Goal: Answer question/provide support: Share knowledge or assist other users

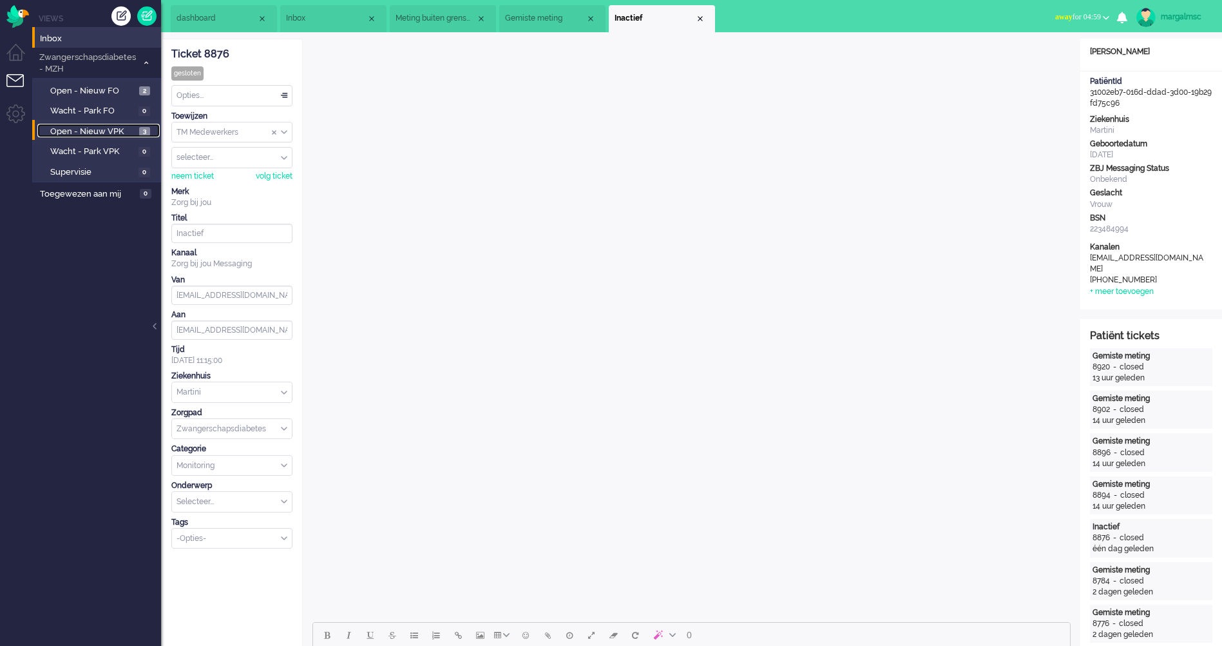
click at [110, 130] on span "Open - Nieuw VPK" at bounding box center [93, 132] width 86 height 12
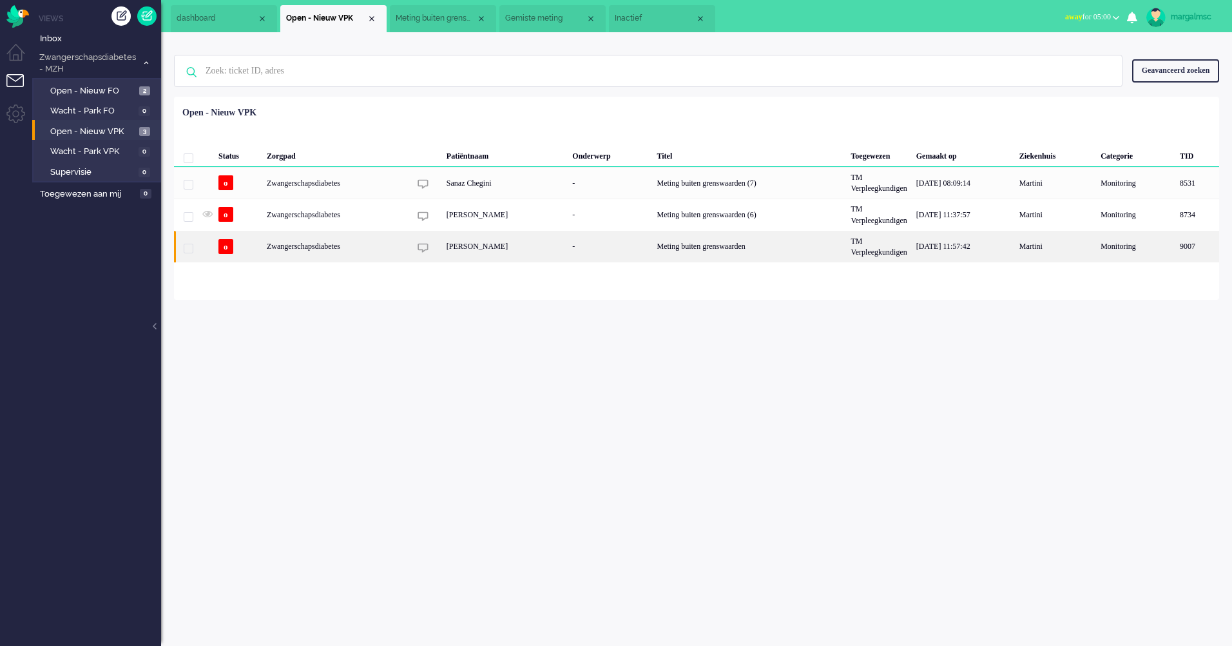
click at [579, 251] on div "-" at bounding box center [610, 247] width 84 height 32
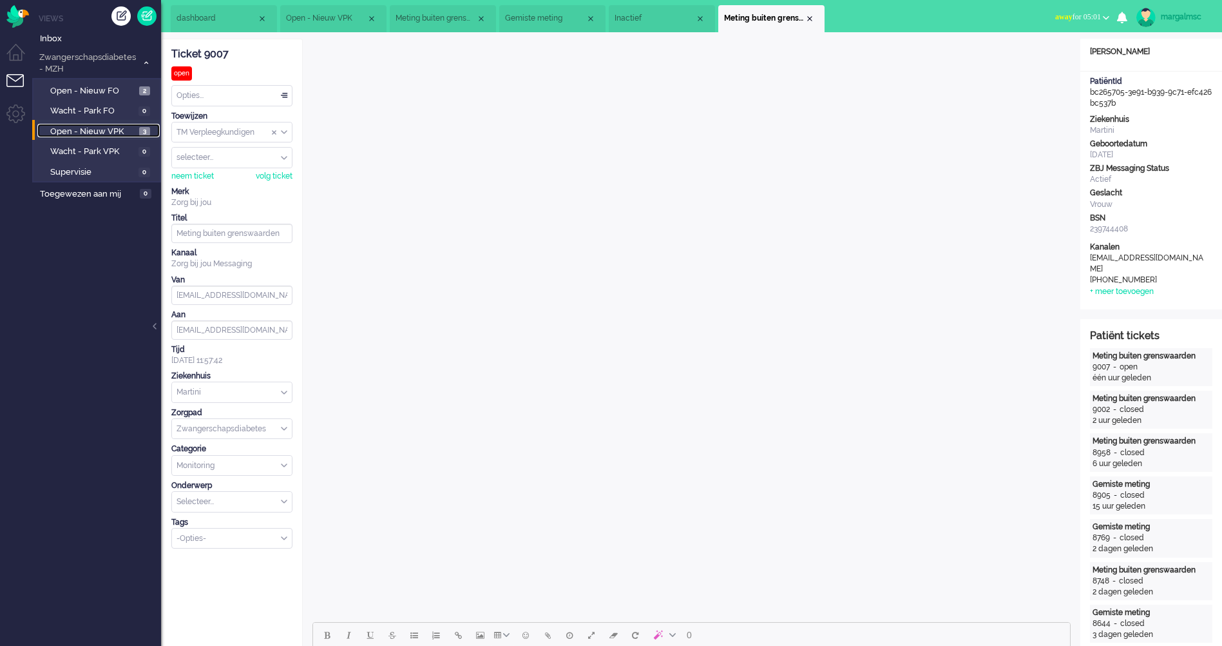
click at [96, 128] on span "Open - Nieuw VPK" at bounding box center [93, 132] width 86 height 12
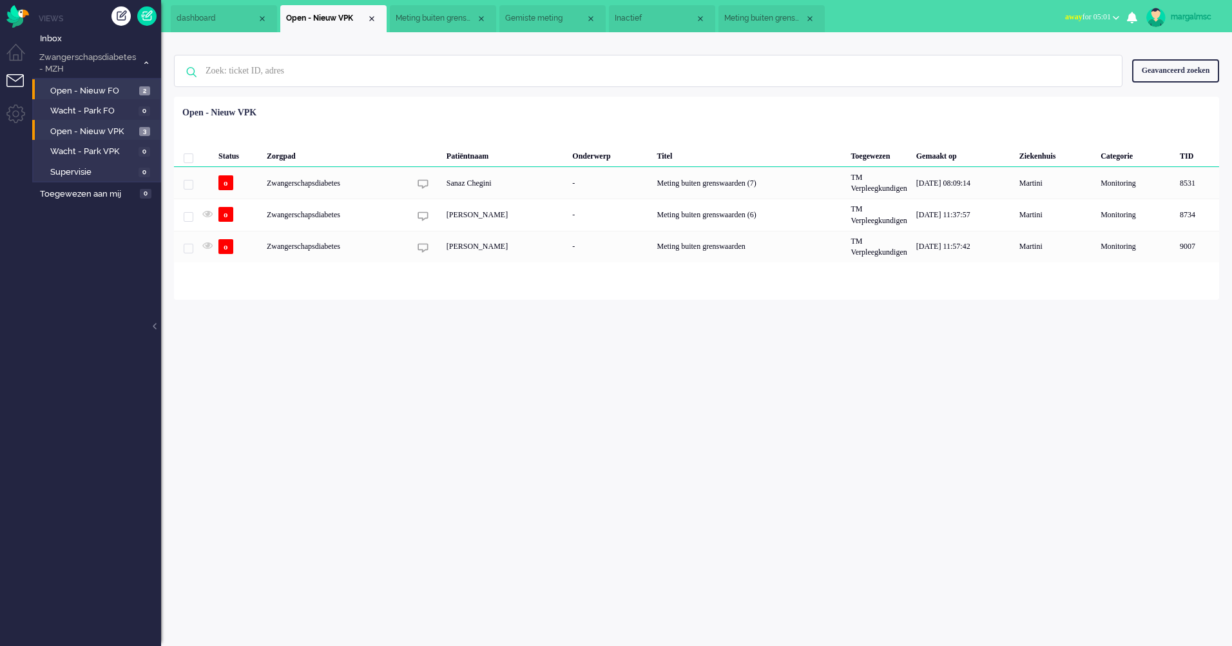
click at [111, 98] on li "Open - Nieuw FO 2" at bounding box center [96, 89] width 128 height 21
click at [99, 90] on span "Open - Nieuw FO" at bounding box center [93, 91] width 86 height 12
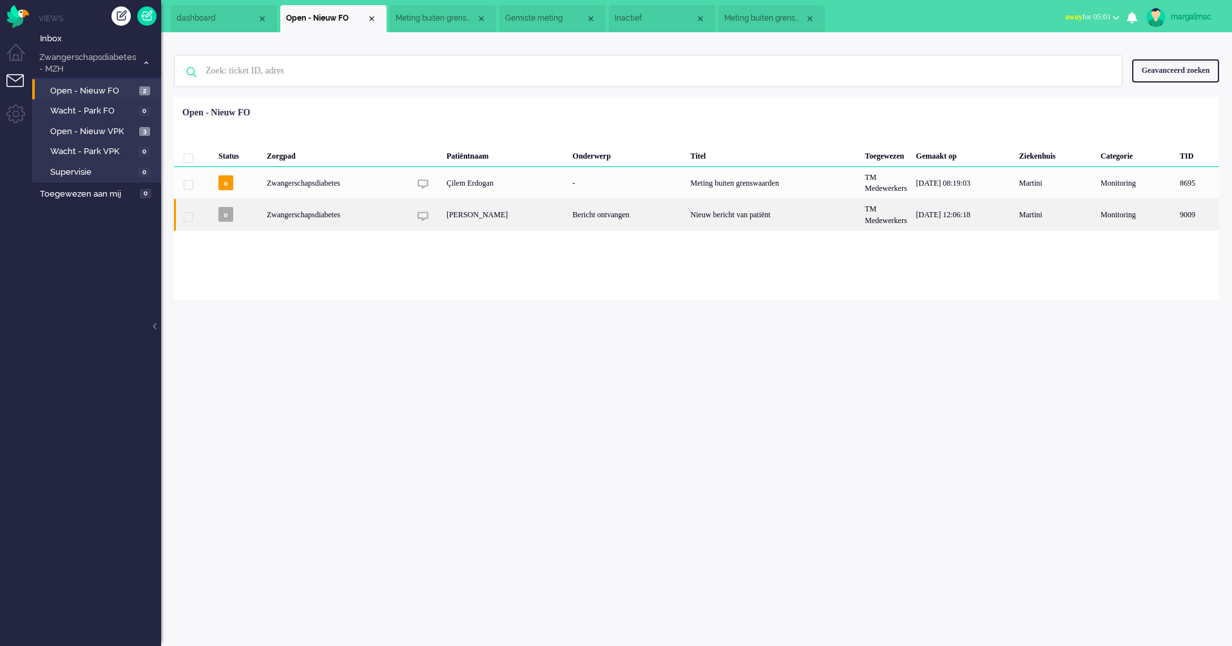
click at [486, 219] on div "[PERSON_NAME]" at bounding box center [505, 214] width 126 height 32
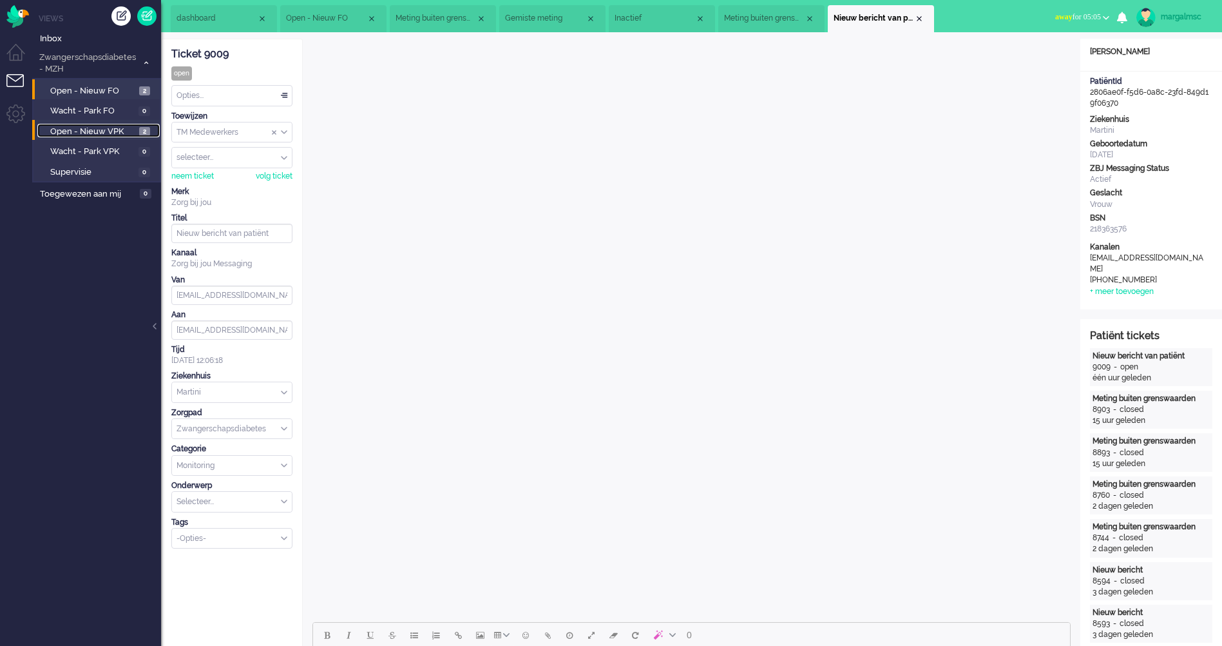
click at [133, 129] on span "Open - Nieuw VPK" at bounding box center [93, 132] width 86 height 12
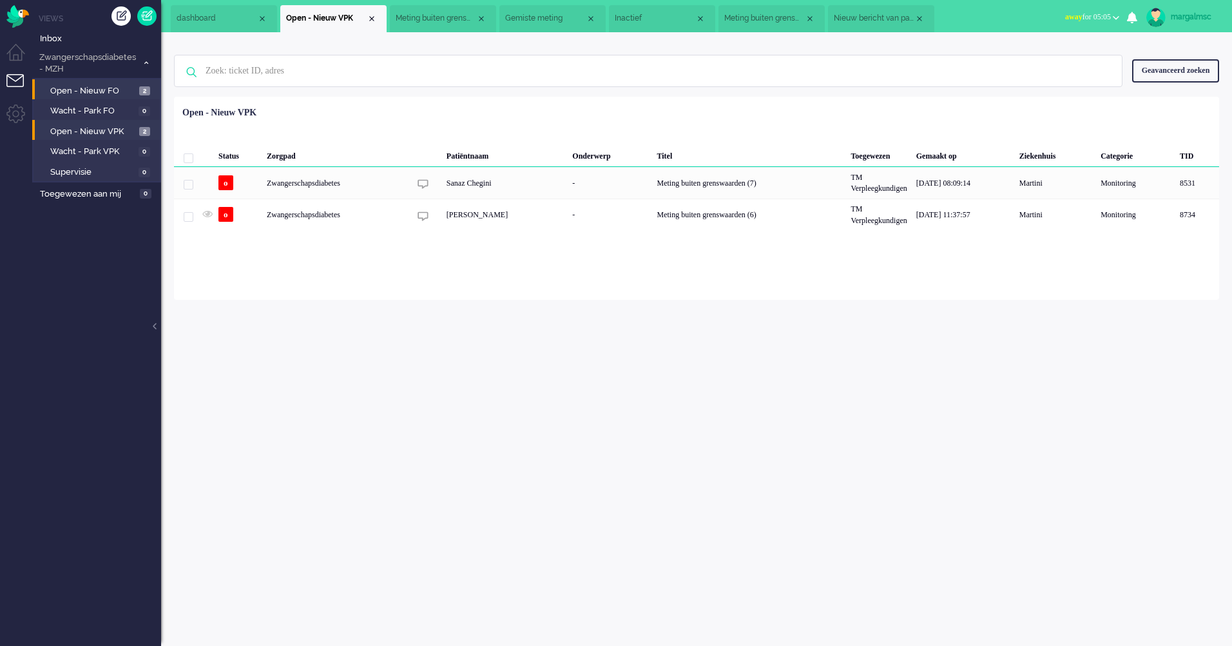
click at [104, 98] on li "Open - Nieuw FO 2" at bounding box center [96, 89] width 128 height 21
click at [105, 88] on span "Open - Nieuw FO" at bounding box center [93, 91] width 86 height 12
click at [101, 126] on span "Open - Nieuw VPK" at bounding box center [93, 132] width 86 height 12
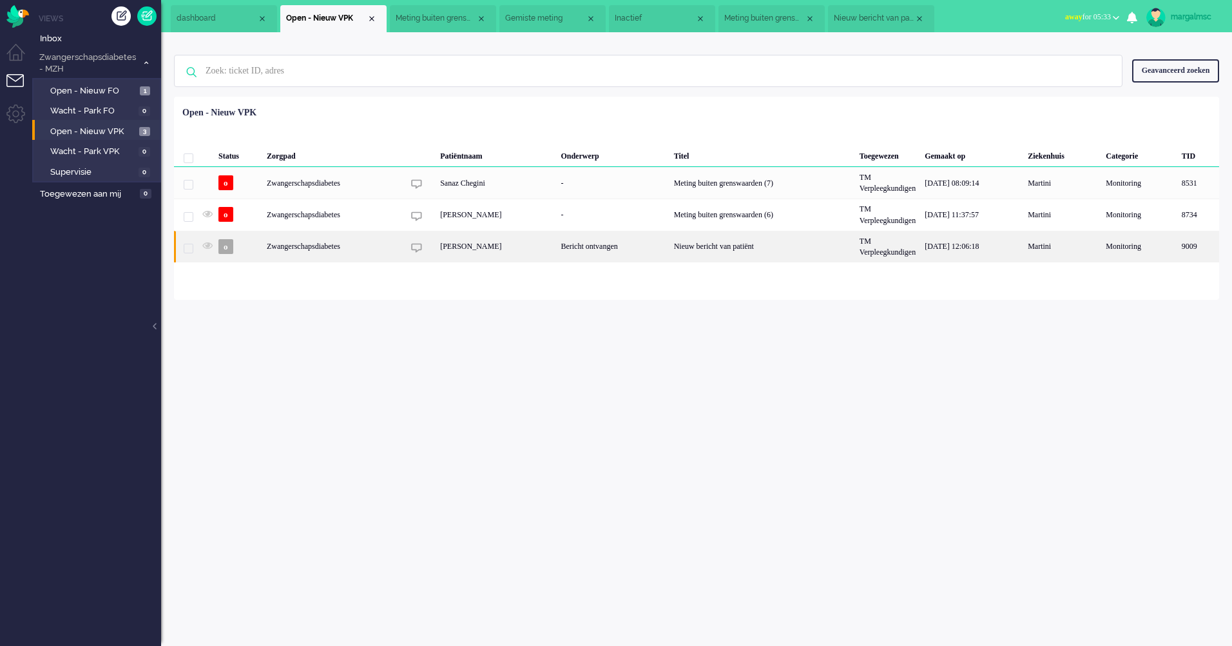
click at [464, 245] on div "[PERSON_NAME]" at bounding box center [496, 247] width 120 height 32
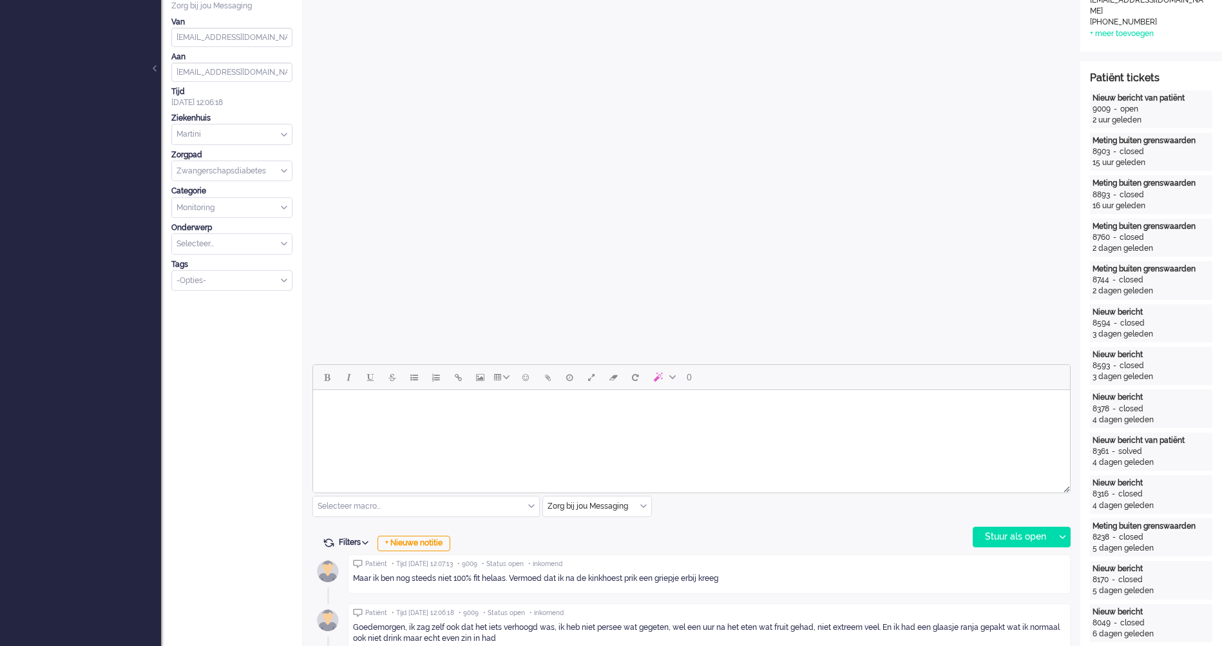
scroll to position [451, 0]
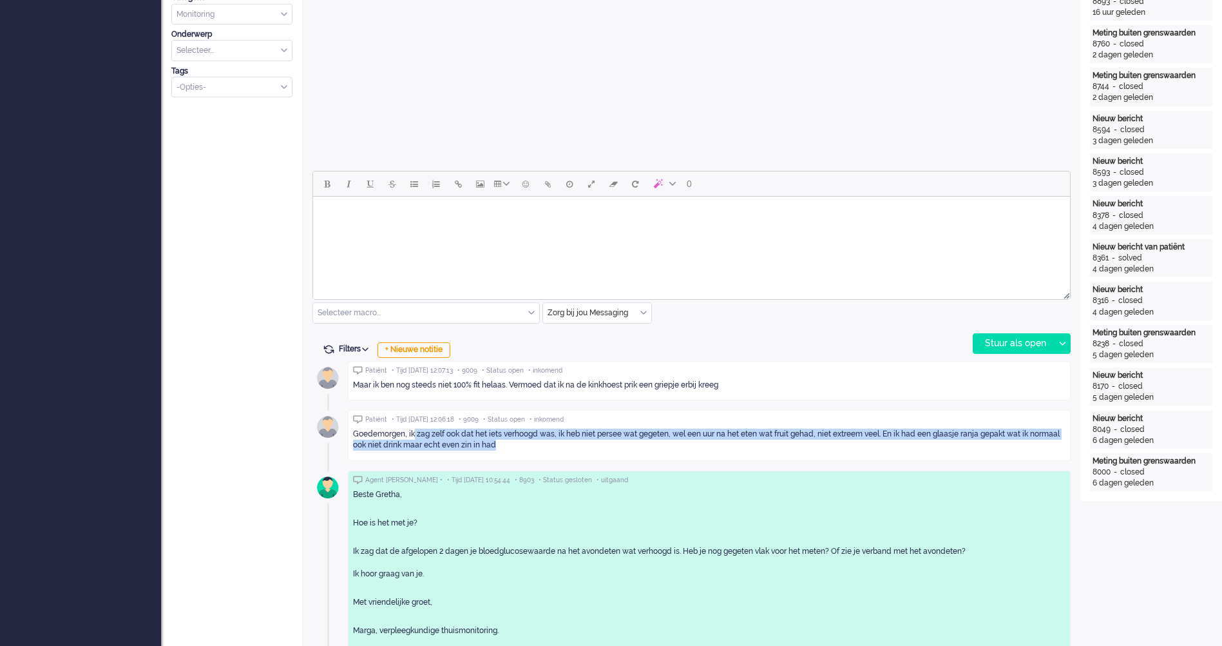
drag, startPoint x: 498, startPoint y: 450, endPoint x: 414, endPoint y: 434, distance: 85.8
click at [414, 434] on div "Goedemorgen, ik zag zelf ook dat het iets verhoogd was, ik heb niet persee wat …" at bounding box center [709, 439] width 713 height 22
copy div "zag zelf ook dat het iets verhoogd was, ik heb niet persee wat gegeten, wel een…"
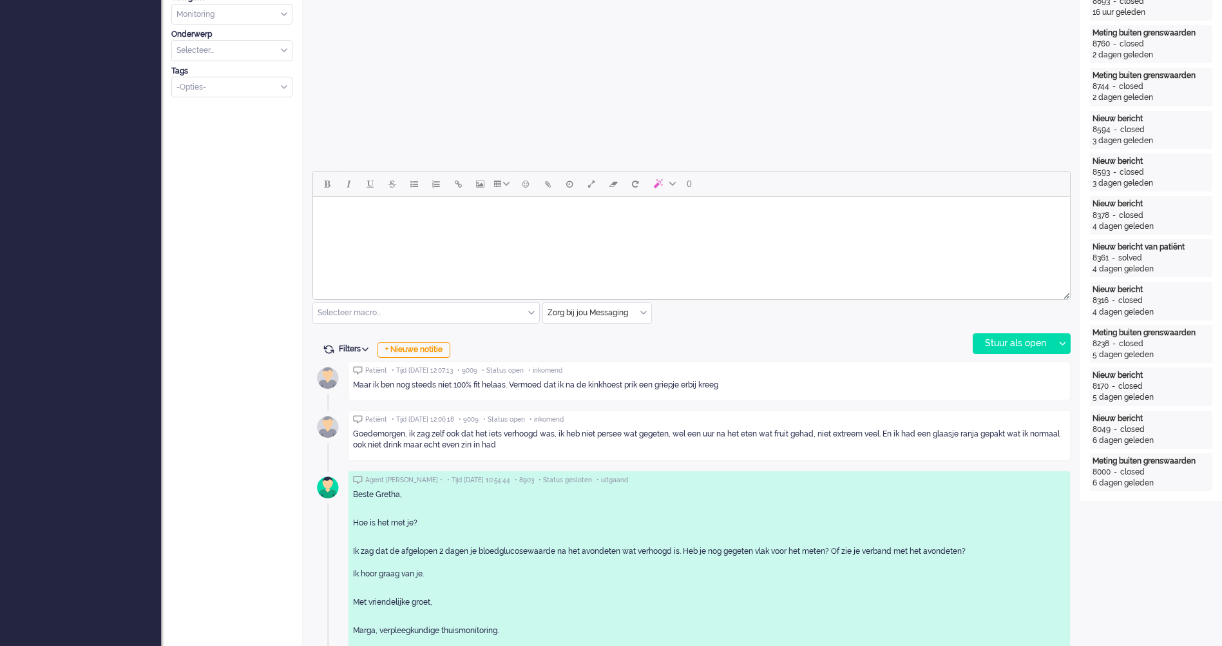
click at [530, 392] on div "Maar ik ben nog steeds niet 100% fit helaas. Vermoed dat ik na de kinkhoest pri…" at bounding box center [709, 385] width 713 height 20
drag, startPoint x: 729, startPoint y: 383, endPoint x: 347, endPoint y: 397, distance: 381.7
copy div "Maar ik ben nog steeds niet 100% fit helaas. Vermoed dat ik na de kinkhoest pri…"
click at [365, 229] on html at bounding box center [691, 213] width 757 height 33
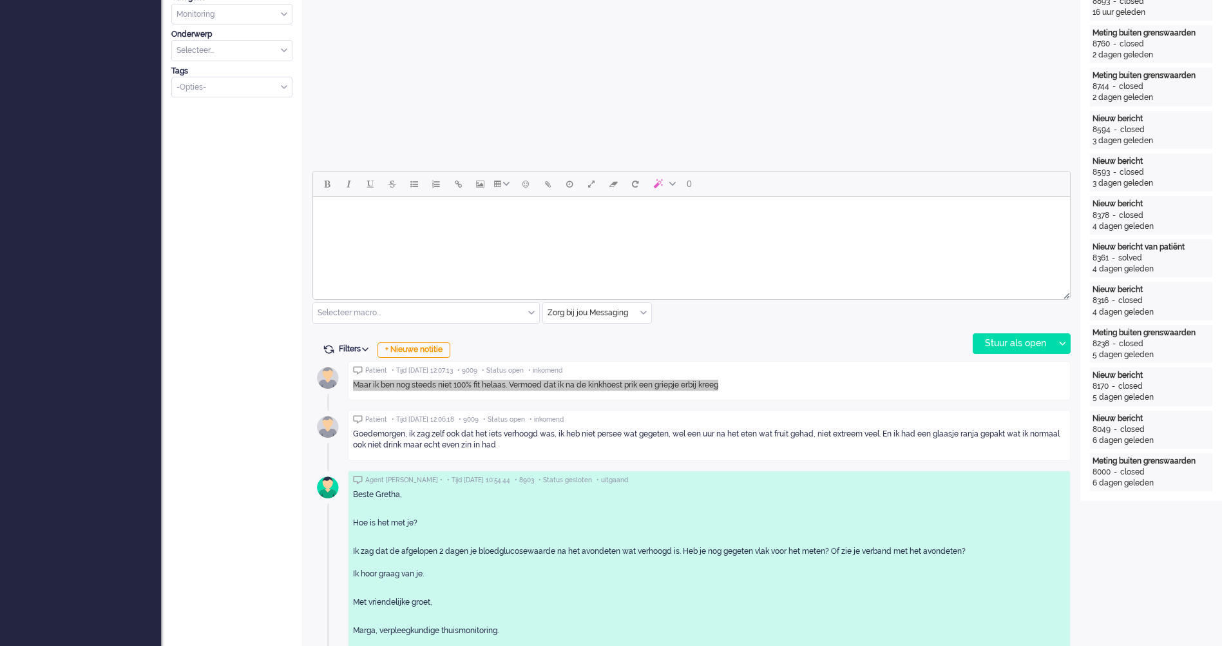
click at [389, 229] on html at bounding box center [691, 213] width 757 height 33
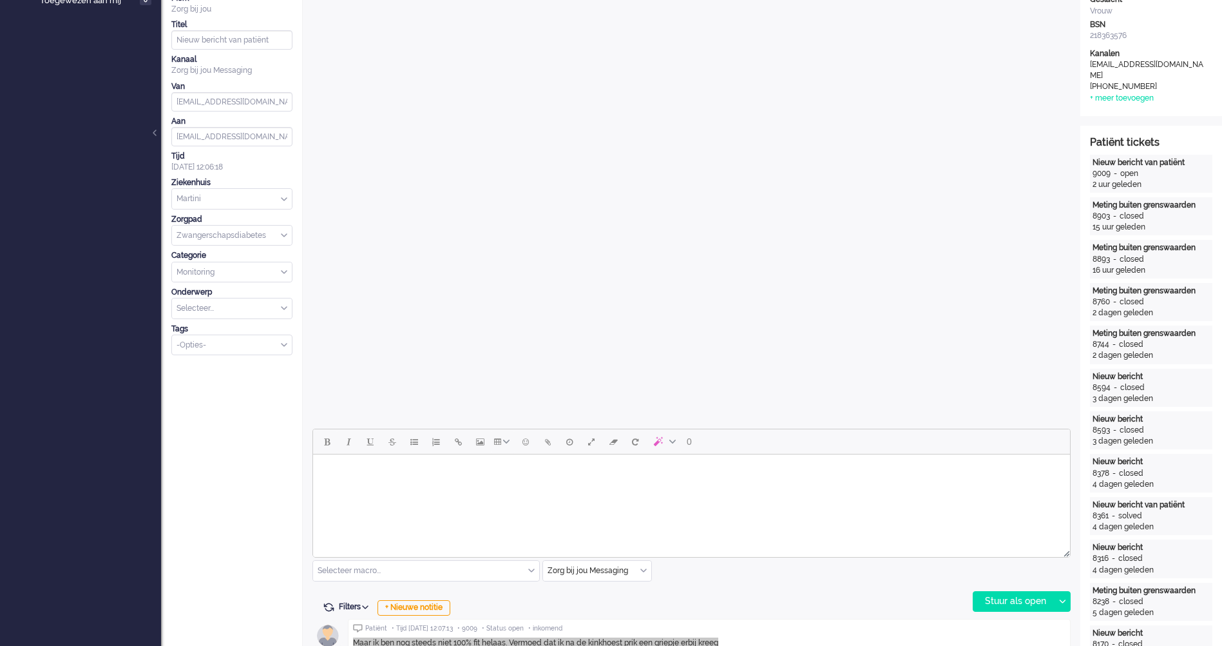
click at [455, 487] on html at bounding box center [691, 470] width 757 height 33
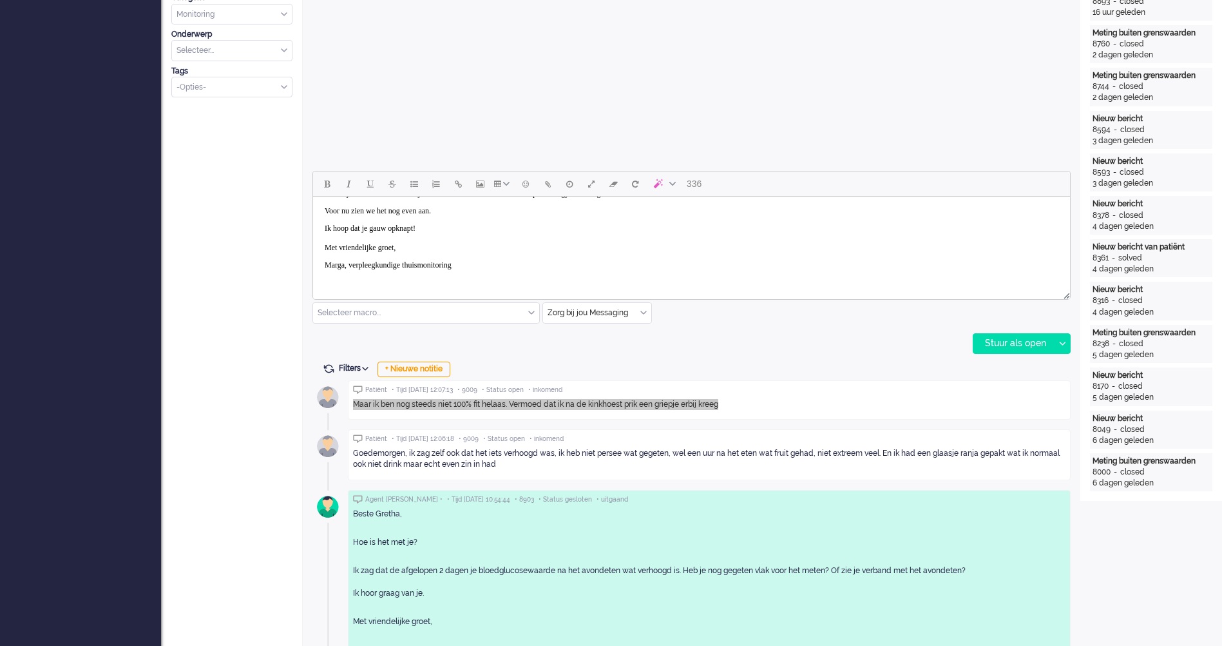
scroll to position [0, 0]
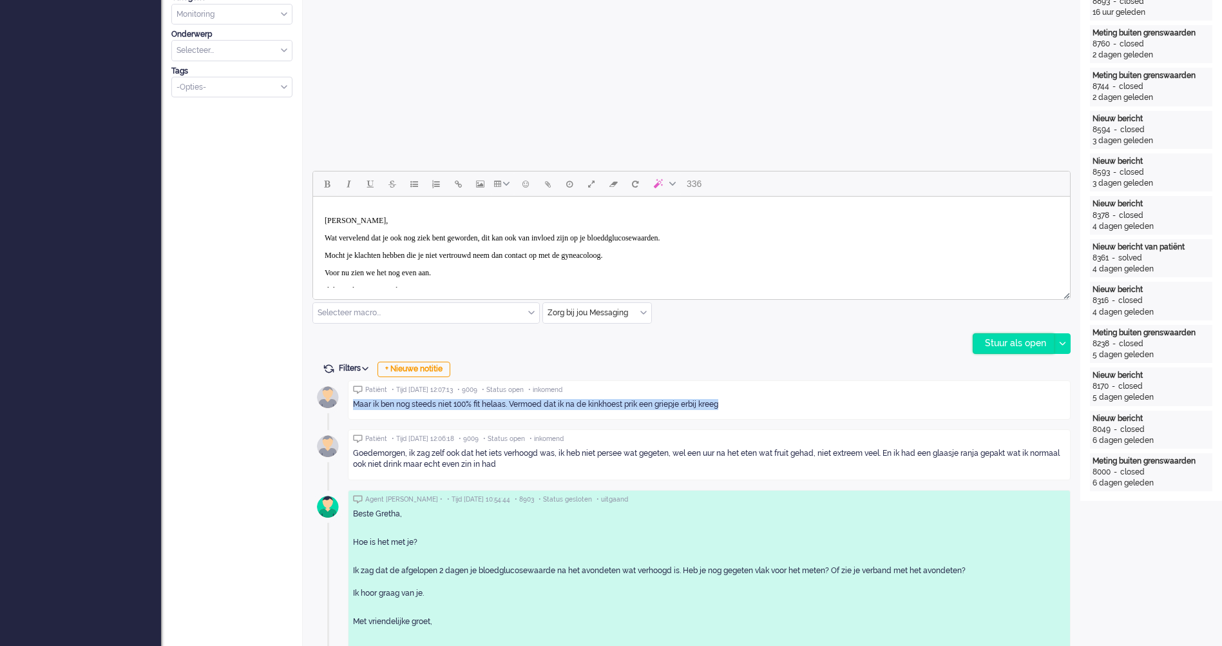
click at [1003, 335] on div "Stuur als open" at bounding box center [1014, 343] width 81 height 19
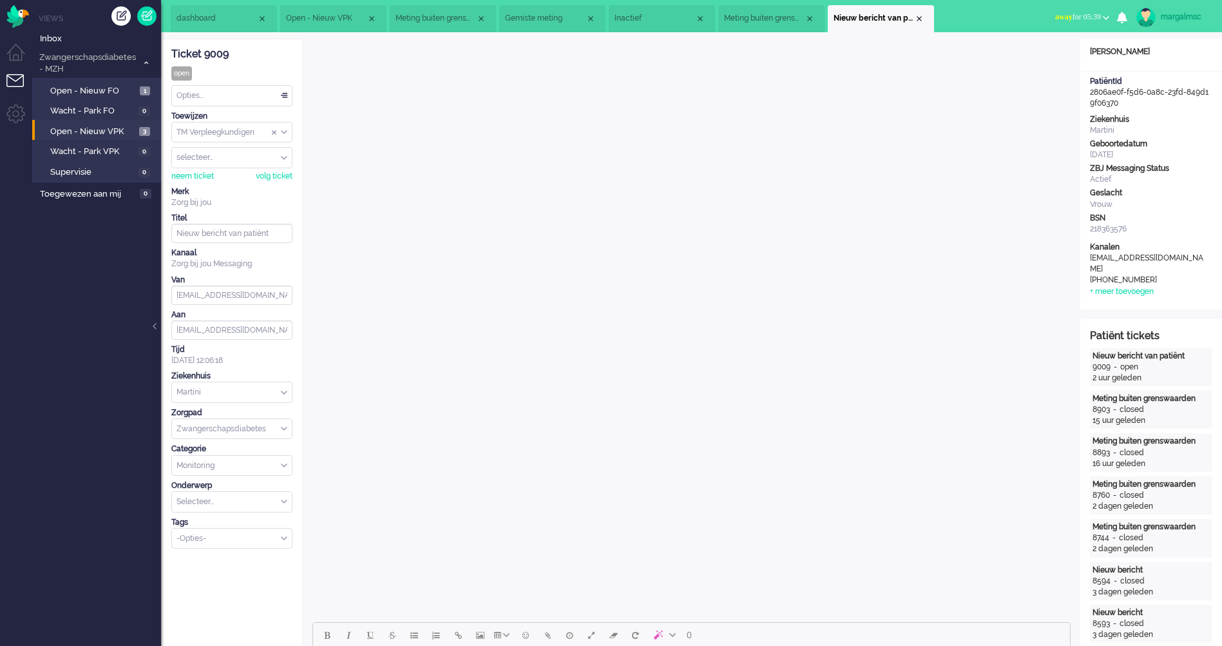
click at [104, 120] on li "Open - Nieuw VPK 3" at bounding box center [96, 130] width 128 height 21
click at [104, 126] on span "Open - Nieuw VPK" at bounding box center [93, 132] width 86 height 12
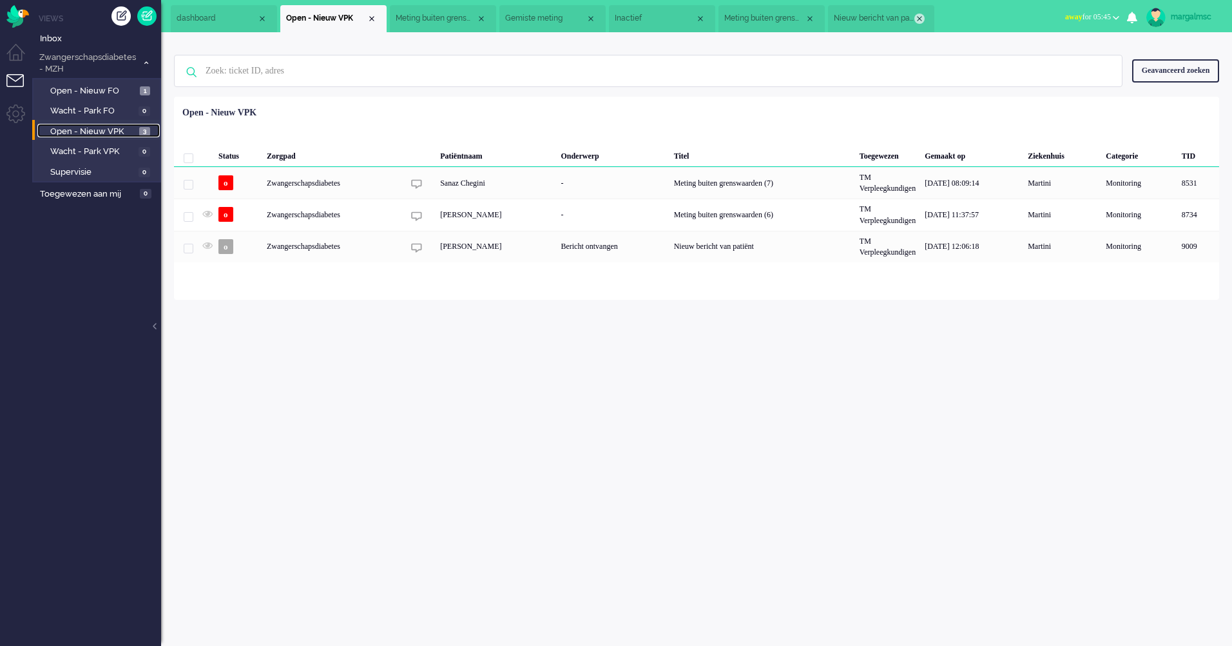
click at [924, 16] on div "Close tab" at bounding box center [919, 19] width 10 height 10
click at [114, 91] on span "Open - Nieuw FO" at bounding box center [93, 91] width 86 height 12
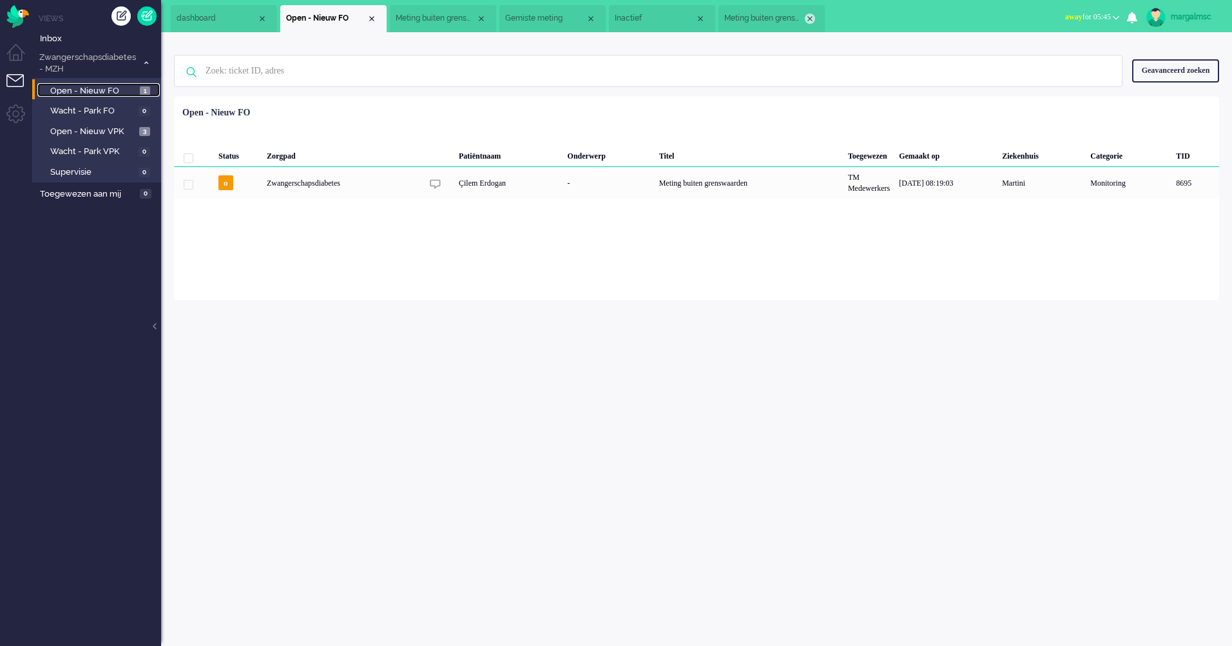
click at [812, 20] on div "Close tab" at bounding box center [810, 19] width 10 height 10
click at [700, 20] on div "Close tab" at bounding box center [700, 19] width 10 height 10
click at [592, 22] on div "Close tab" at bounding box center [591, 19] width 10 height 10
click at [485, 16] on div "Close tab" at bounding box center [481, 19] width 10 height 10
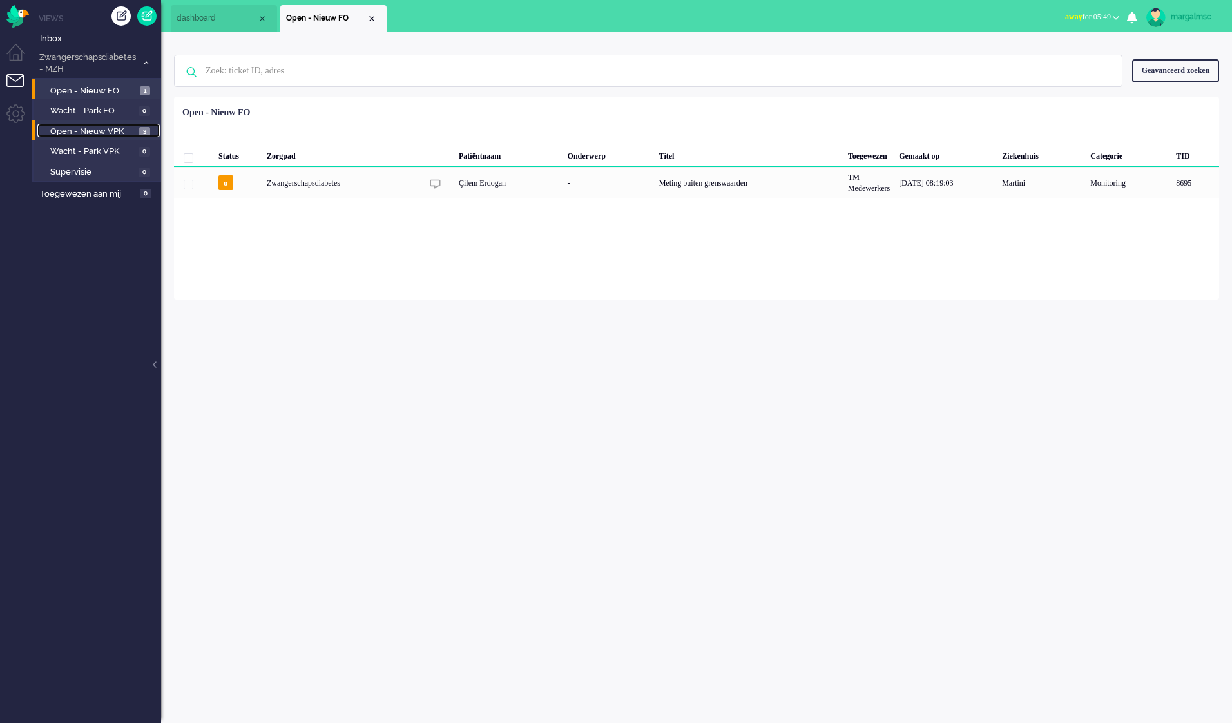
click at [102, 132] on span "Open - Nieuw VPK" at bounding box center [93, 132] width 86 height 12
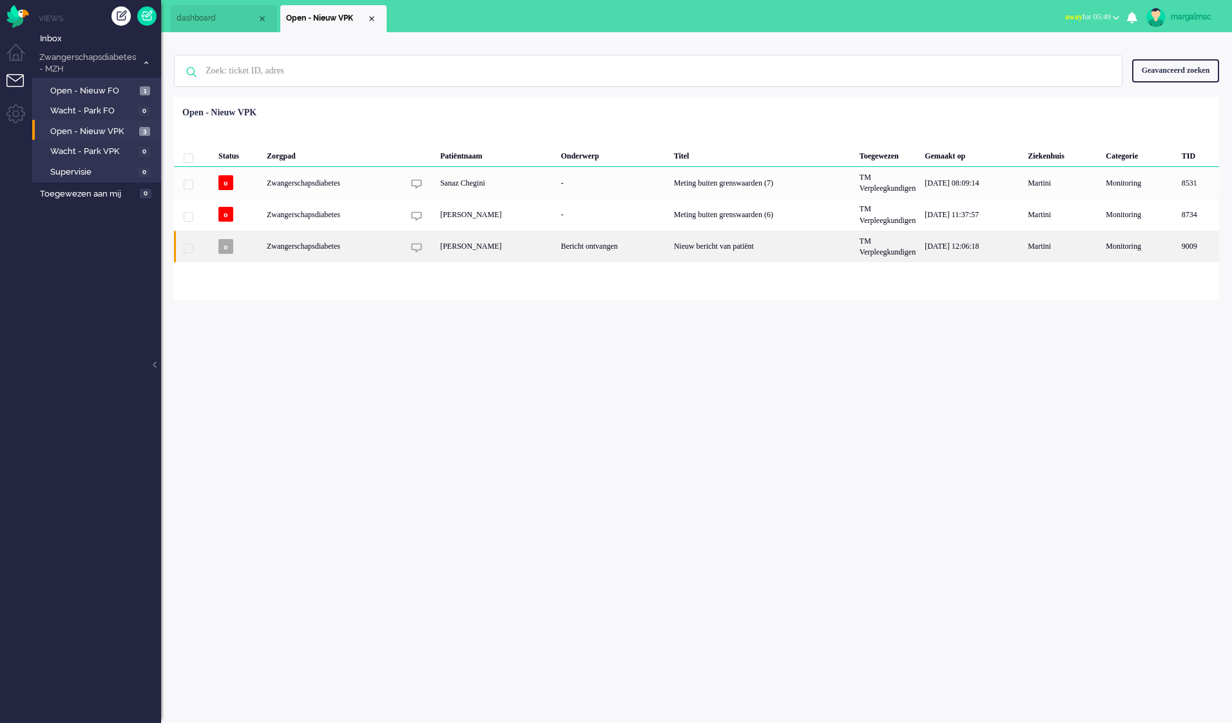
click at [437, 250] on div "[PERSON_NAME]" at bounding box center [496, 247] width 120 height 32
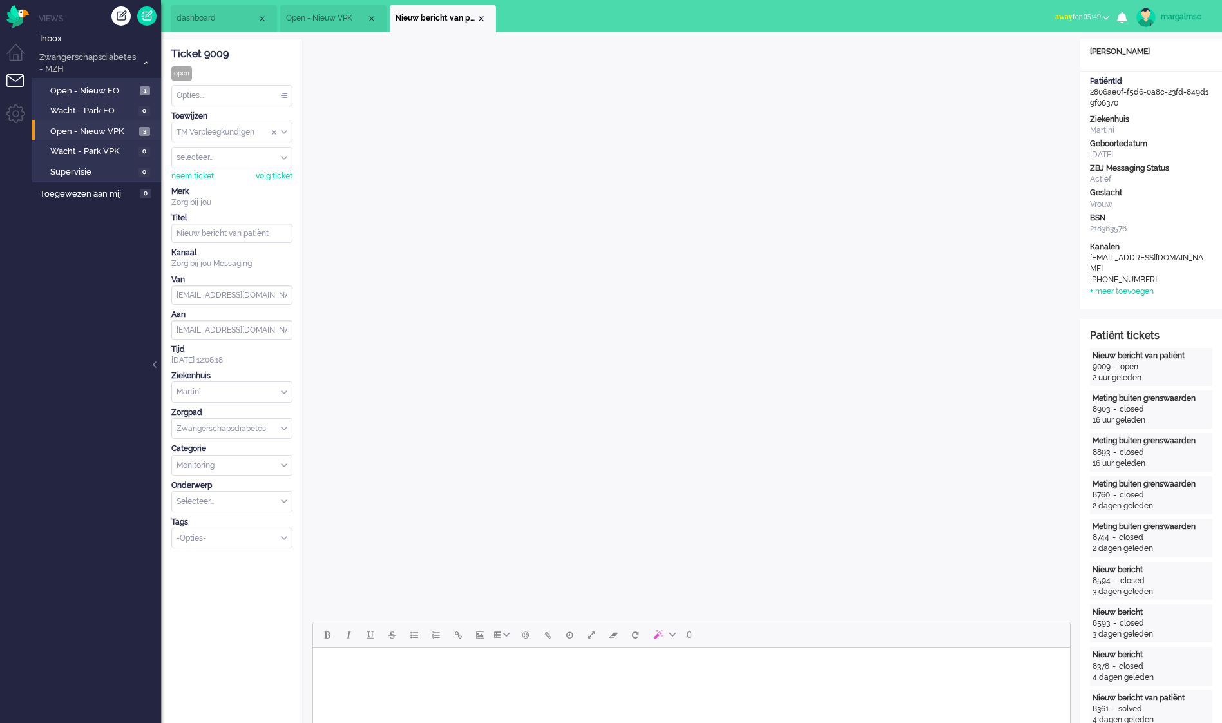
click at [229, 93] on div "Opties..." at bounding box center [232, 96] width 120 height 20
click at [229, 180] on div "neem ticket volg ticket" at bounding box center [231, 175] width 121 height 14
click at [213, 93] on div "Opties..." at bounding box center [232, 96] width 120 height 20
click at [221, 184] on li "Opgelost" at bounding box center [232, 187] width 120 height 19
click at [148, 14] on link at bounding box center [146, 15] width 19 height 19
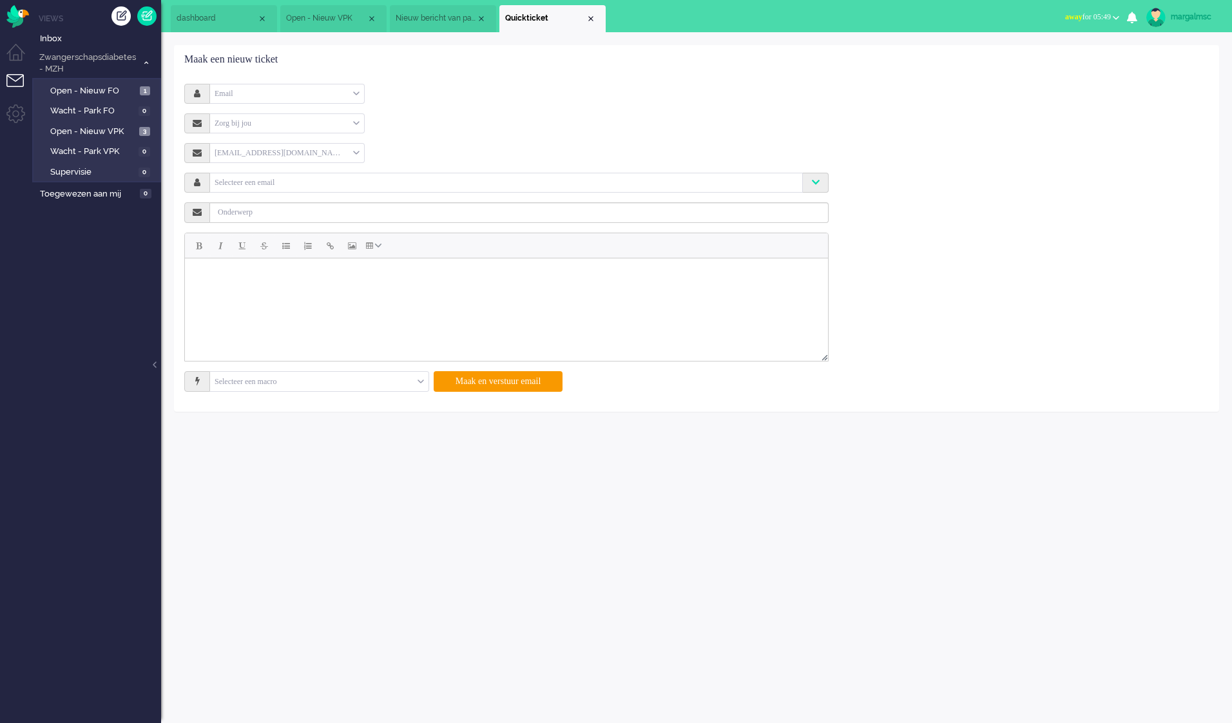
click at [241, 95] on div "Email" at bounding box center [287, 94] width 154 height 20
click at [243, 137] on span "Telefoon" at bounding box center [229, 131] width 27 height 11
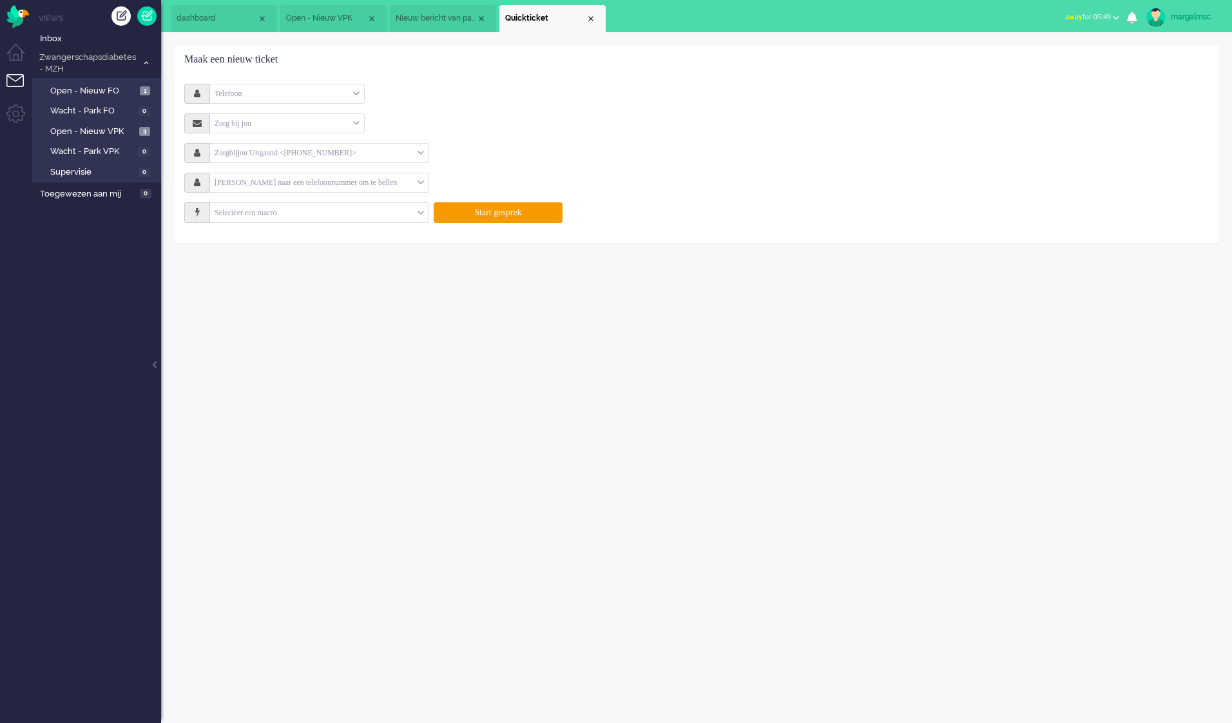
click at [241, 93] on div "Telefoon" at bounding box center [287, 94] width 154 height 20
click at [237, 149] on span "Notitie" at bounding box center [226, 150] width 21 height 11
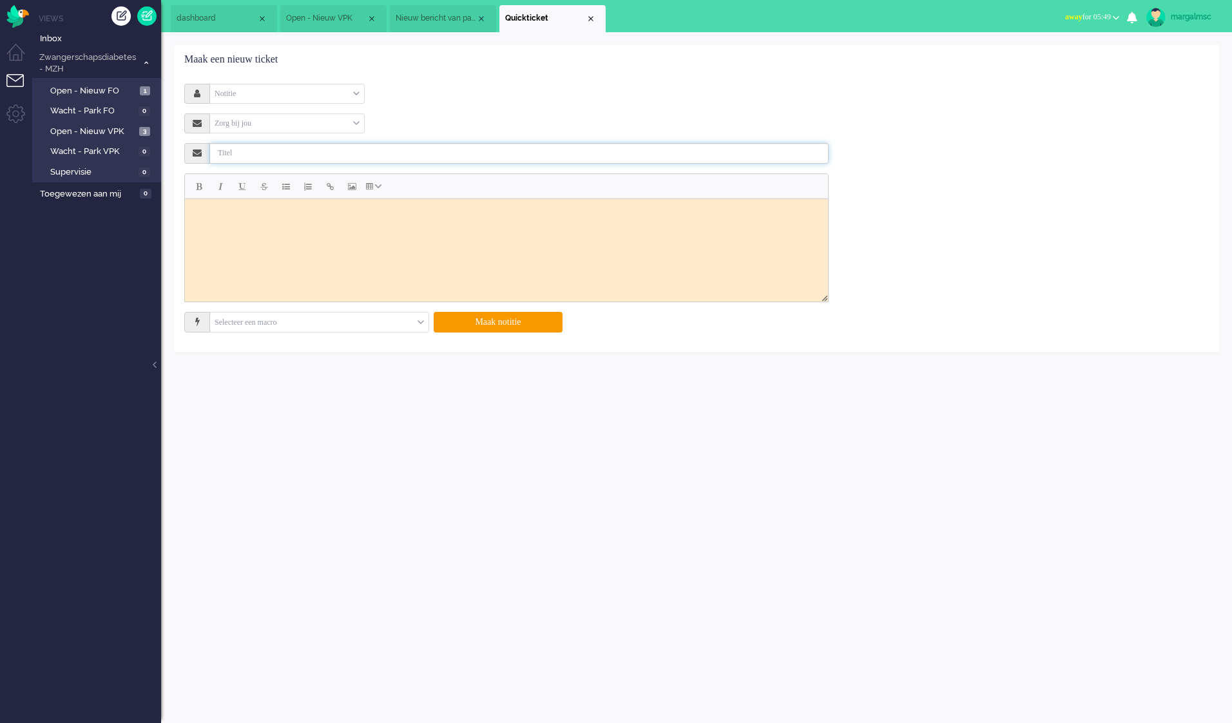
click at [238, 147] on input "text" at bounding box center [519, 153] width 619 height 21
type input "Beter Dichtbij herstart"
click at [337, 231] on html at bounding box center [506, 214] width 643 height 32
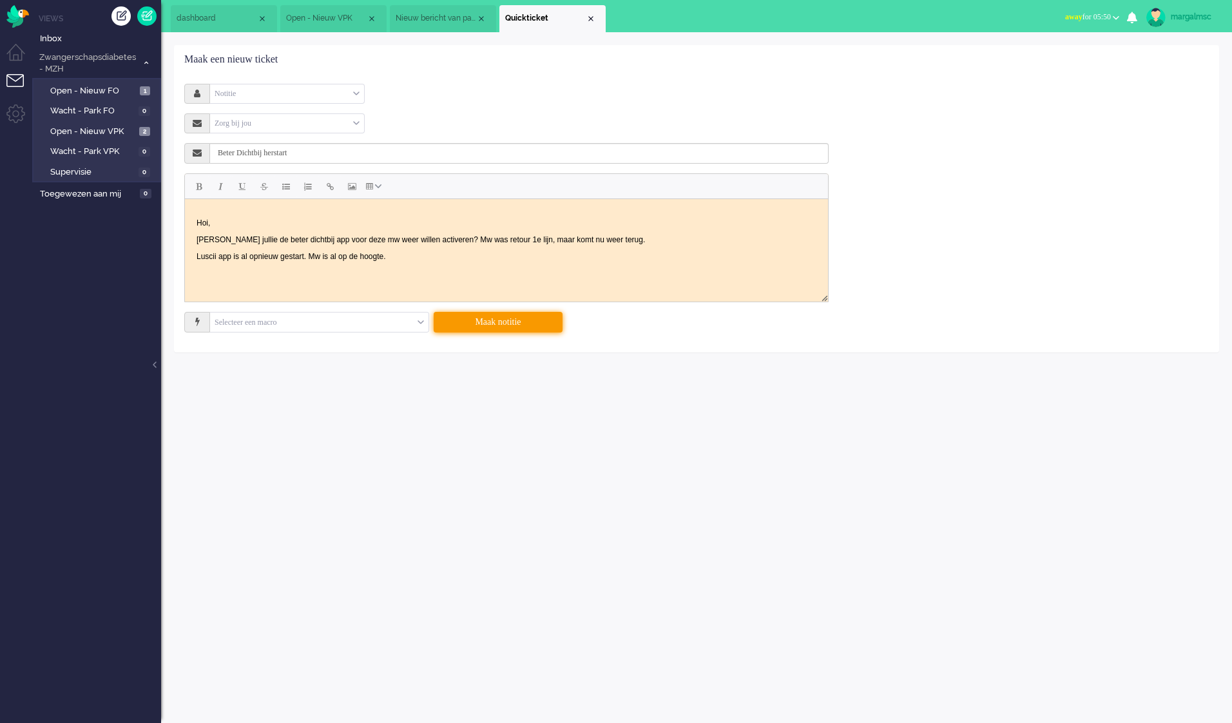
click at [492, 319] on button "Maak notitie" at bounding box center [498, 322] width 129 height 21
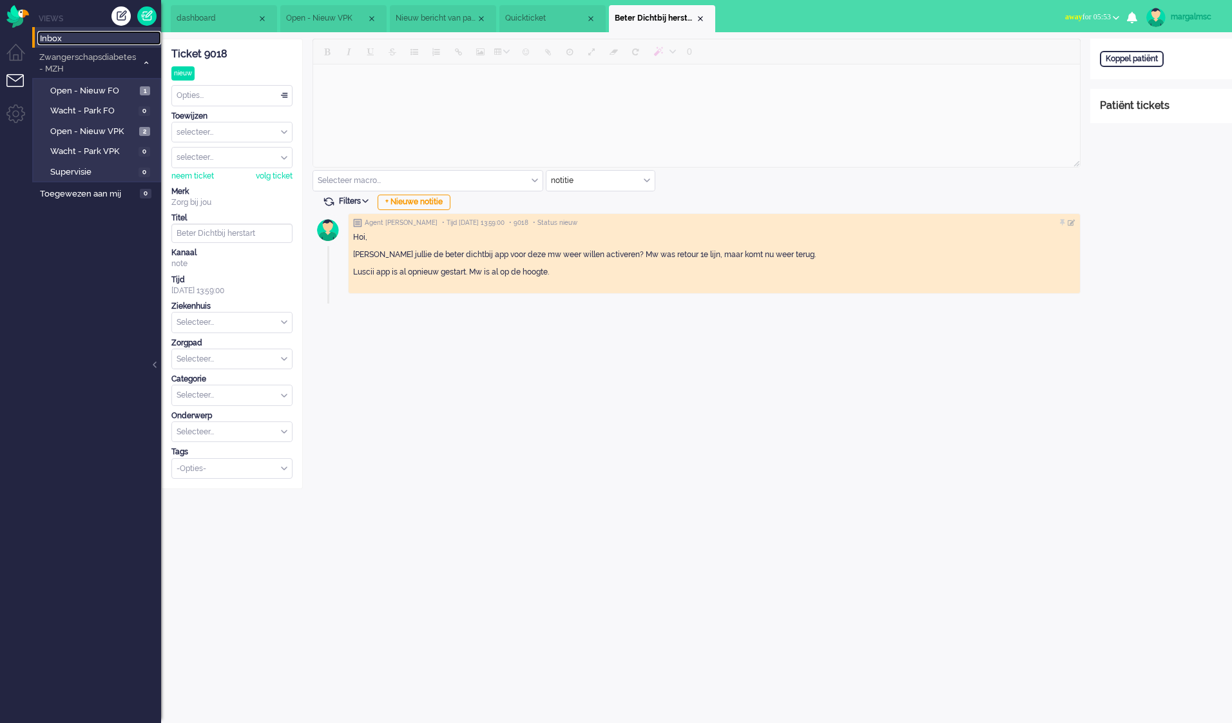
click at [122, 42] on span "Inbox" at bounding box center [100, 39] width 121 height 12
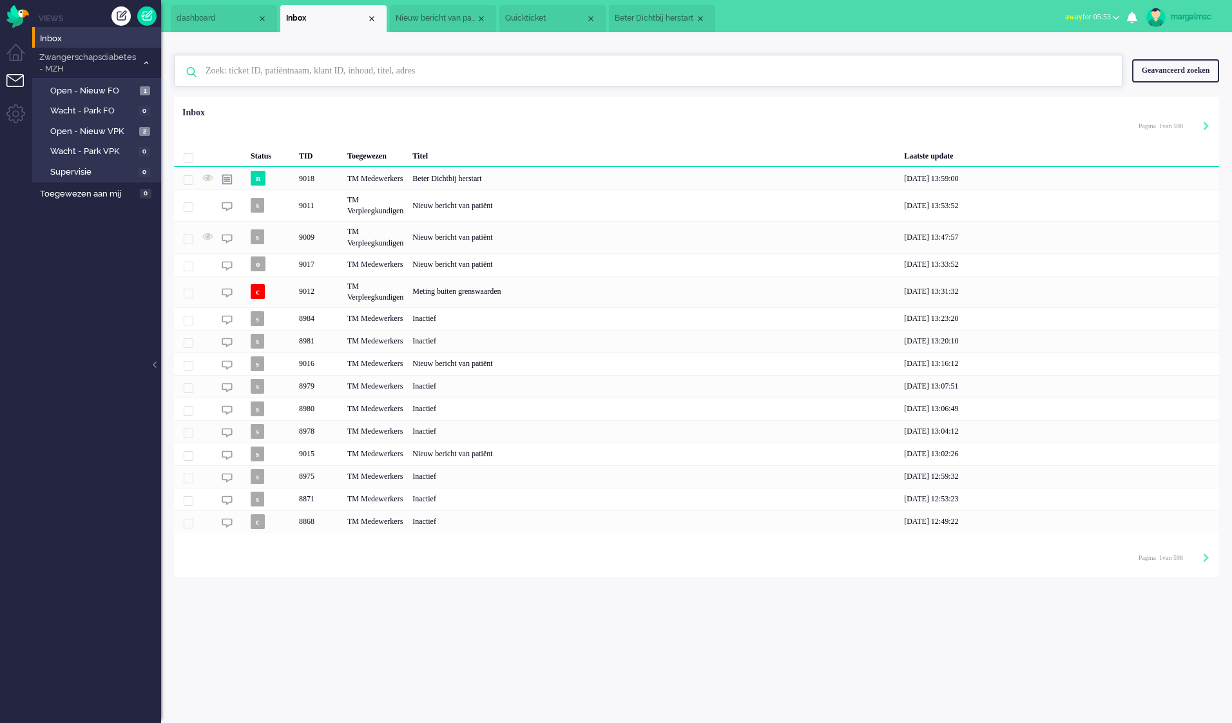
click at [401, 73] on input "text" at bounding box center [650, 70] width 908 height 31
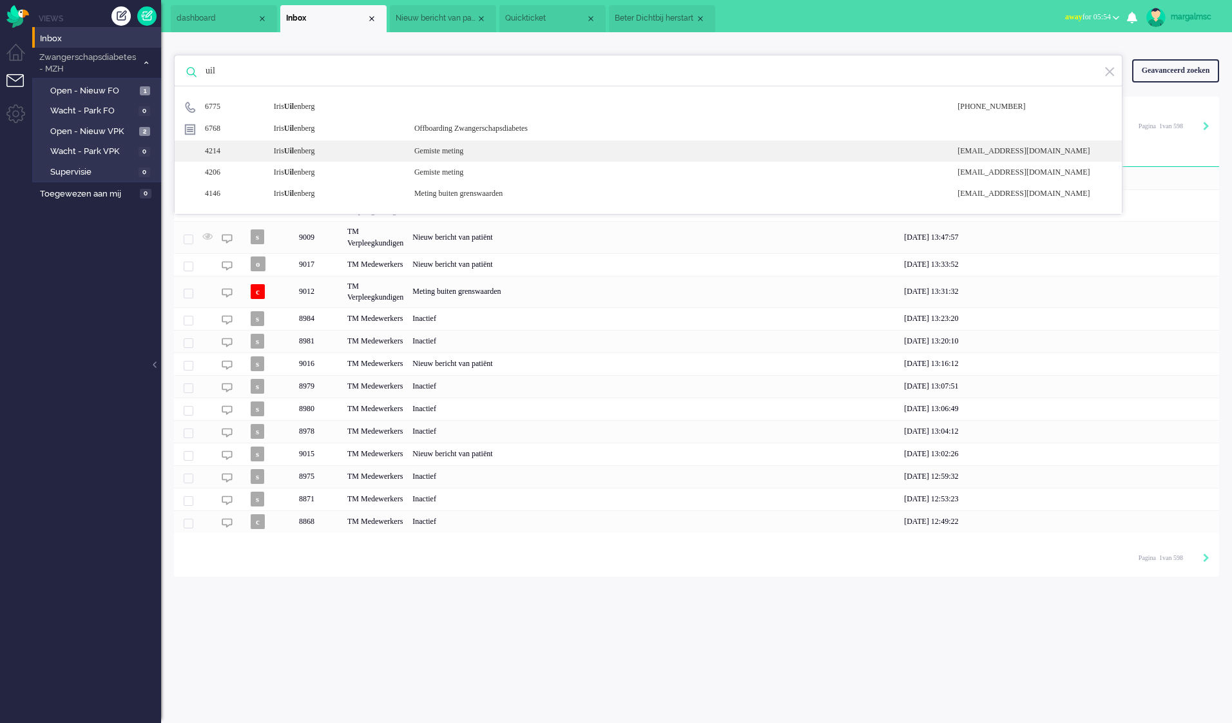
type input "uil"
click at [286, 155] on div "[PERSON_NAME] enberg" at bounding box center [334, 151] width 140 height 11
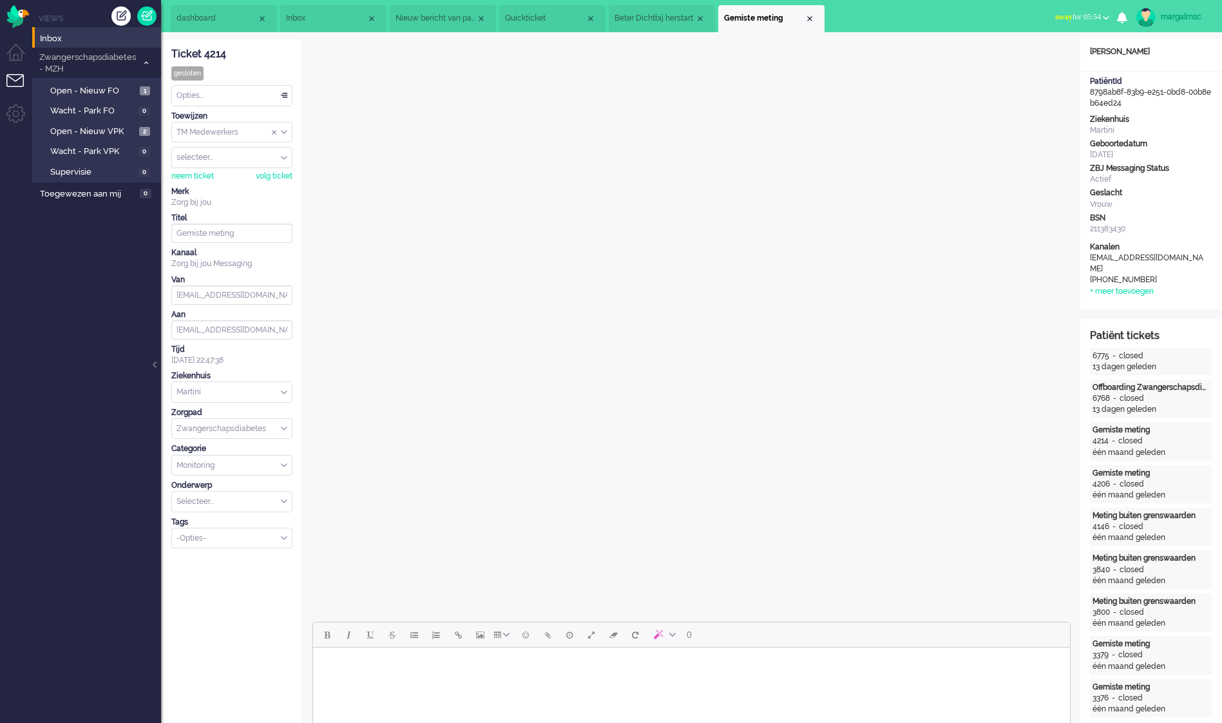
drag, startPoint x: 1129, startPoint y: 106, endPoint x: 1083, endPoint y: 93, distance: 47.7
click at [1083, 93] on div "PatiëntId 8798ab8f-83b9-e251-0bd8-00b8eb64ed24" at bounding box center [1151, 92] width 142 height 33
drag, startPoint x: 1083, startPoint y: 93, endPoint x: 1108, endPoint y: 98, distance: 25.7
copy div "8798ab8f-83b9-e251-0bd8-00b8eb64ed24"
click at [660, 8] on li "Beter Dichtbij herstart" at bounding box center [662, 18] width 106 height 27
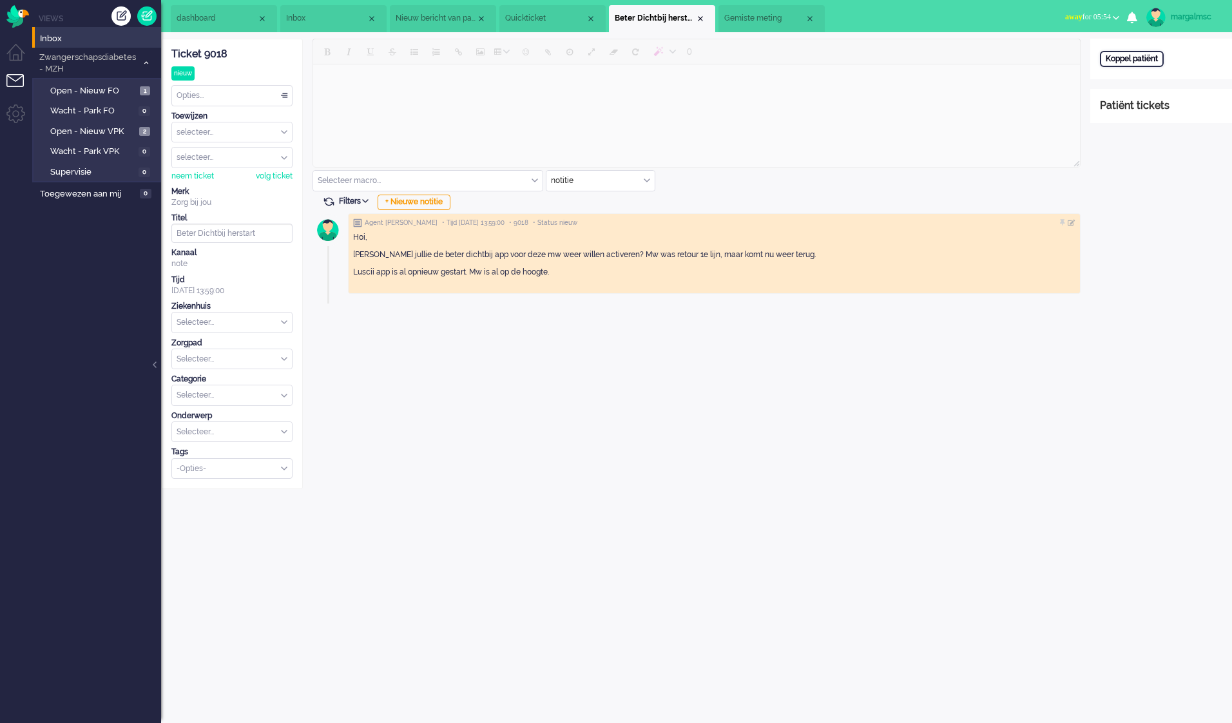
click at [1125, 66] on div "Koppel patiënt" at bounding box center [1132, 59] width 64 height 16
paste input "8798ab8f-83b9-e251-0bd8-00b8eb64ed24"
type input "8798ab8f-83b9-e251-0bd8-00b8eb64ed24"
click at [1200, 101] on div "Zoeken" at bounding box center [1180, 99] width 44 height 18
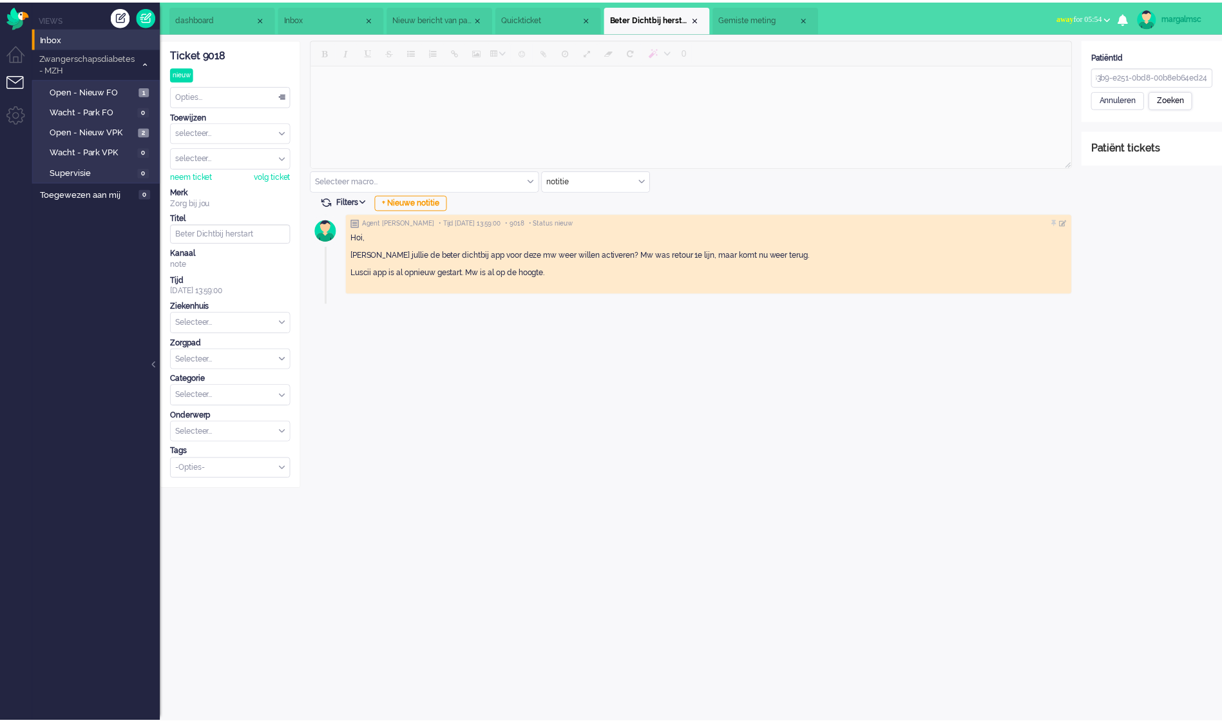
scroll to position [0, 0]
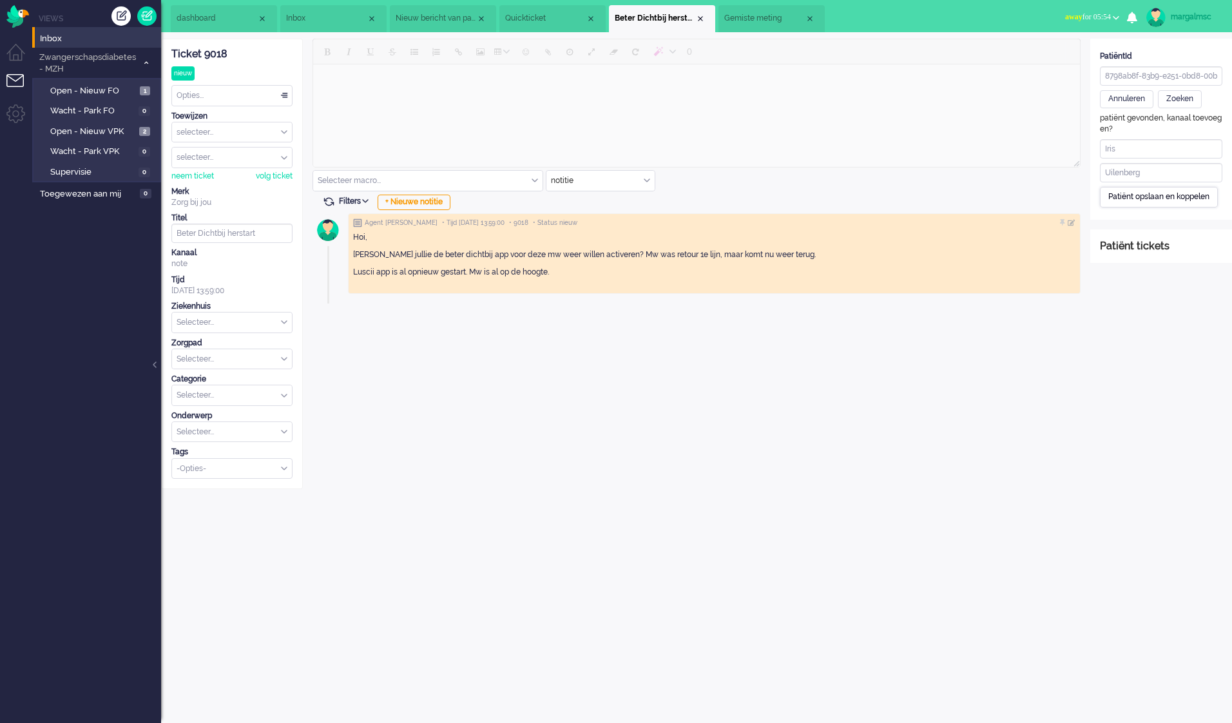
click at [1157, 197] on div "Patiënt opslaan en koppelen" at bounding box center [1159, 197] width 118 height 20
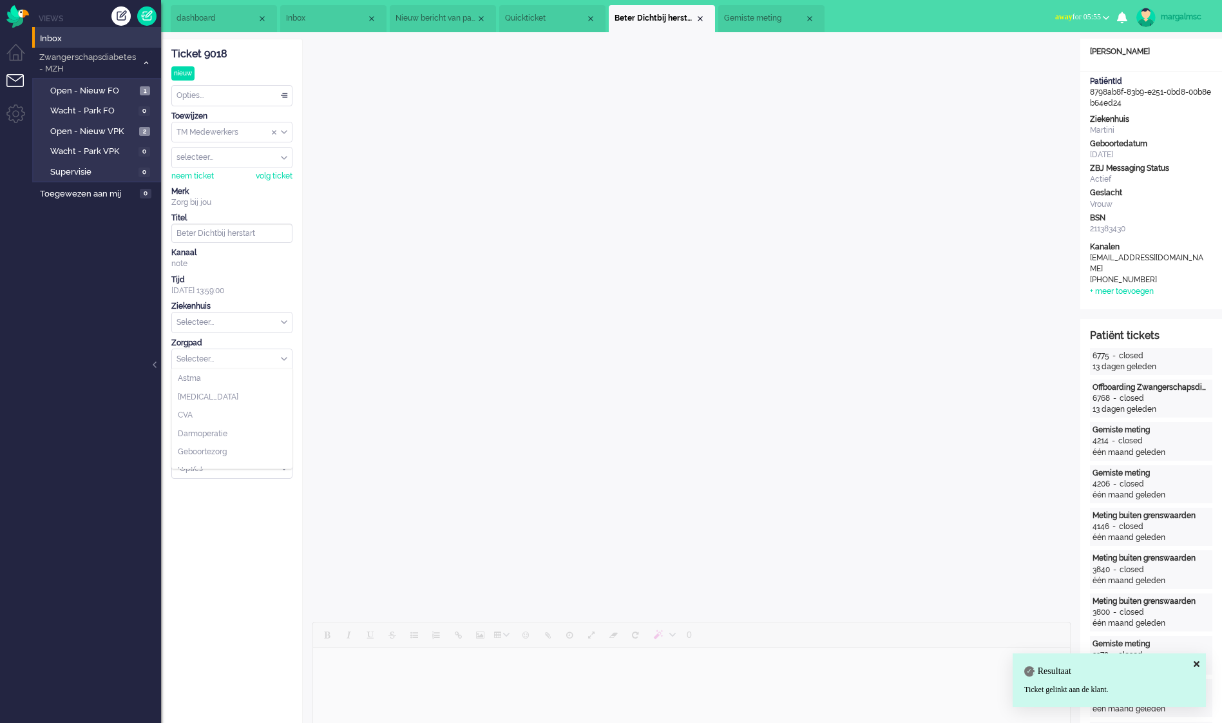
click at [246, 361] on input "text" at bounding box center [232, 359] width 120 height 20
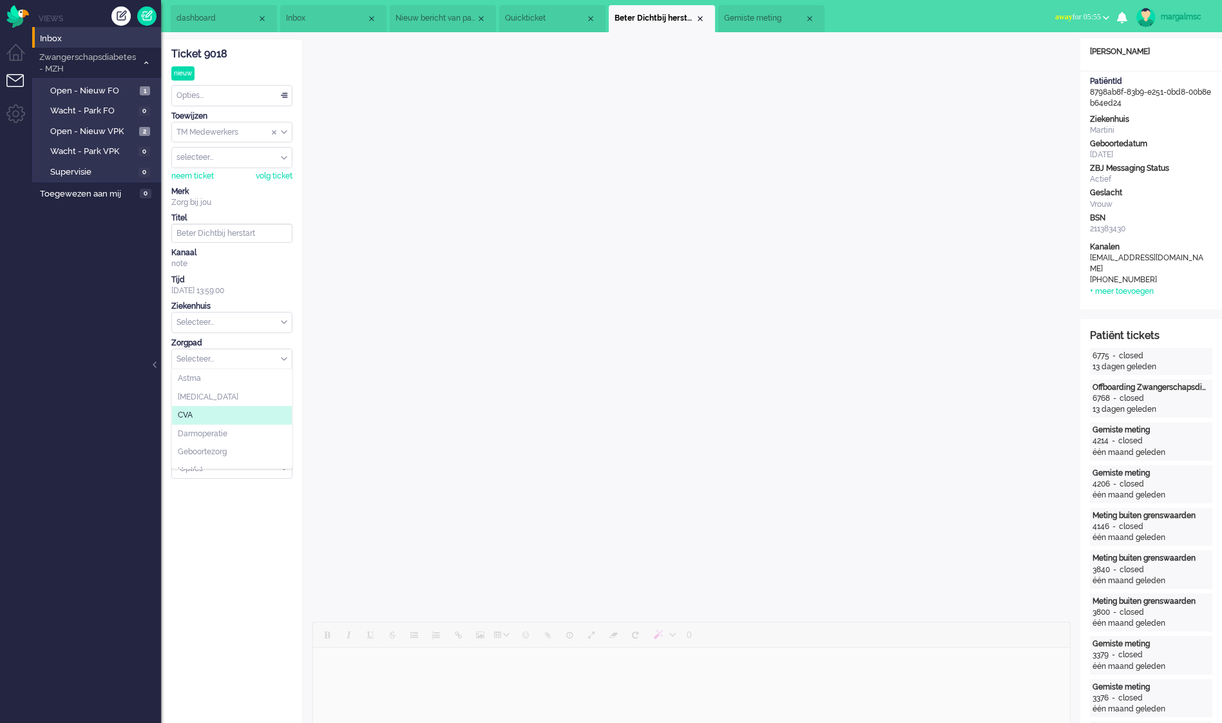
scroll to position [140, 0]
click at [232, 456] on span "Zwangerschapsdiabetes" at bounding box center [223, 459] width 90 height 11
click at [230, 398] on input "text" at bounding box center [232, 395] width 120 height 20
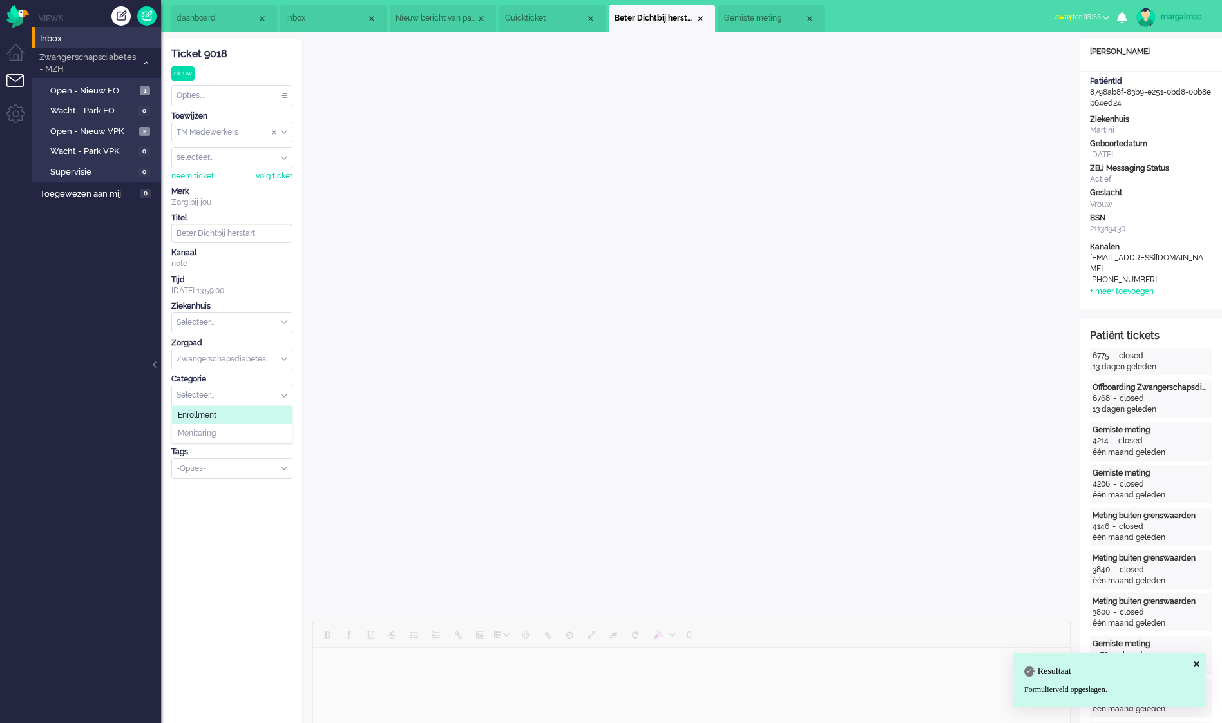
click at [214, 388] on input "text" at bounding box center [232, 395] width 120 height 20
click at [226, 379] on div "Categorie" at bounding box center [231, 379] width 121 height 11
click at [242, 392] on input "text" at bounding box center [232, 395] width 120 height 20
click at [88, 486] on ul "Views Inbox Zwangerschapsdiabetes - MZH 3 Open - Nieuw FO 1 Wacht - Park FO 0 O…" at bounding box center [96, 361] width 129 height 723
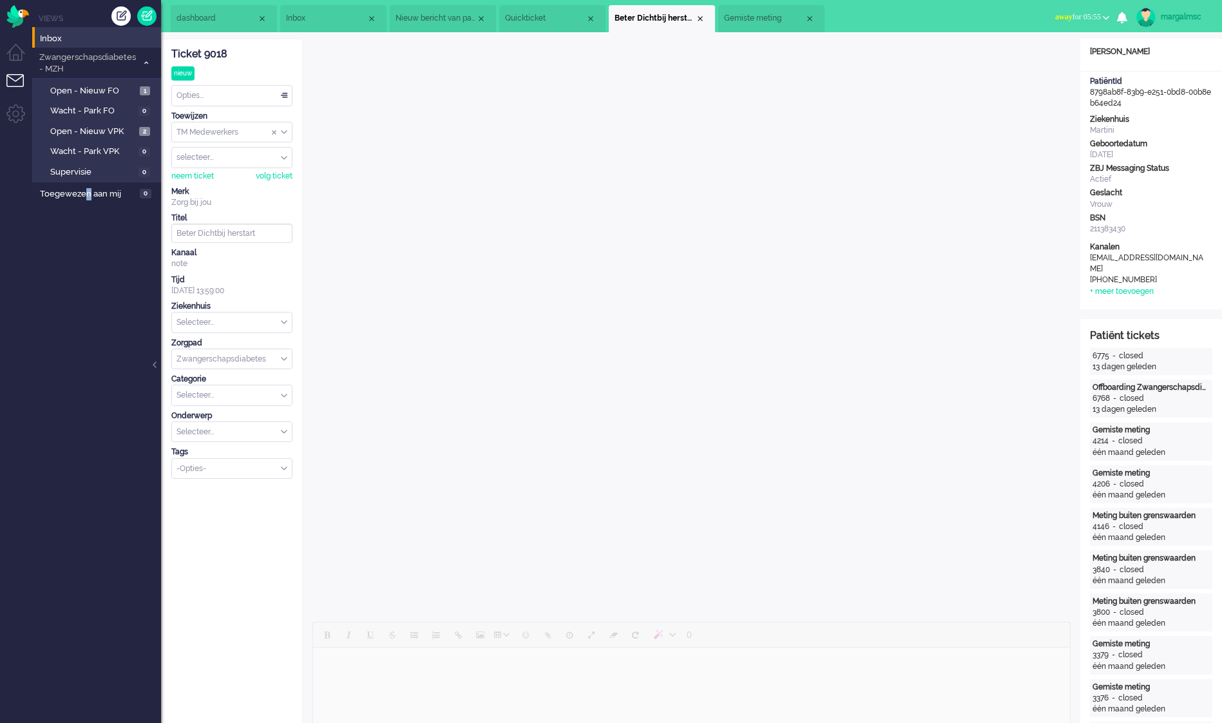
copy span "n"
click at [205, 429] on input "text" at bounding box center [232, 432] width 120 height 20
click at [227, 432] on input "text" at bounding box center [232, 432] width 120 height 20
click at [228, 321] on input "text" at bounding box center [232, 322] width 120 height 20
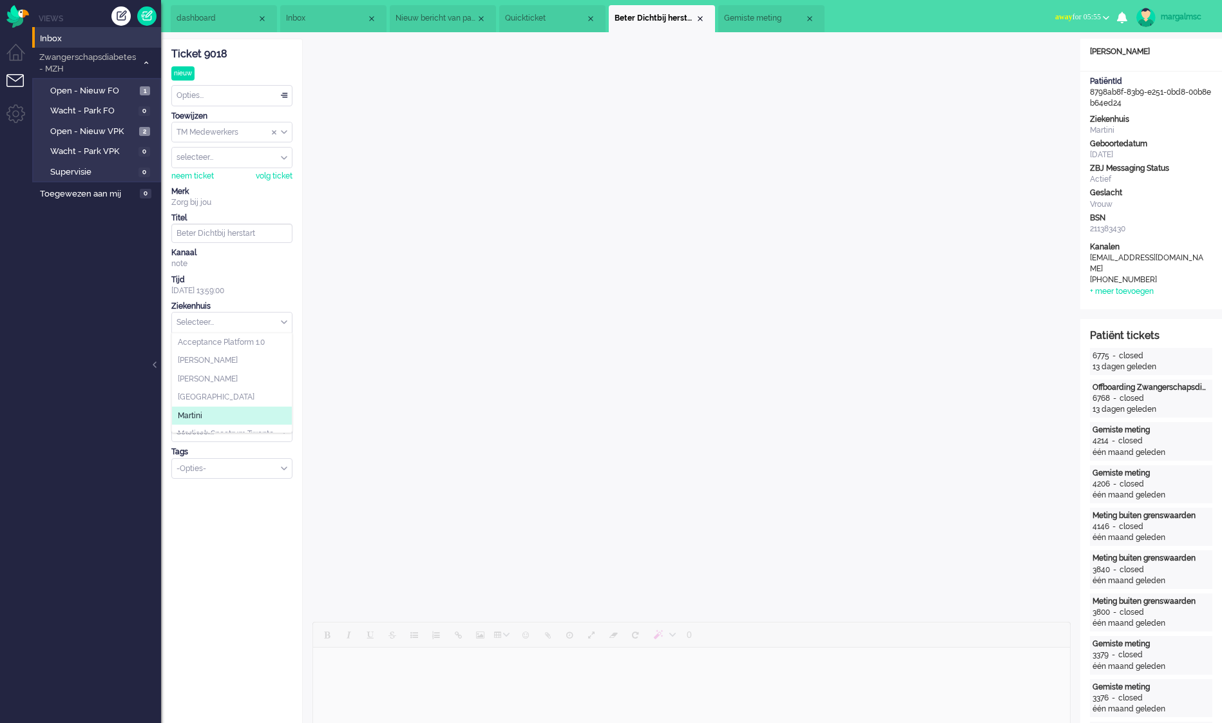
click at [214, 411] on li "Martini" at bounding box center [232, 416] width 120 height 19
click at [112, 87] on span "Open - Nieuw FO" at bounding box center [93, 91] width 86 height 12
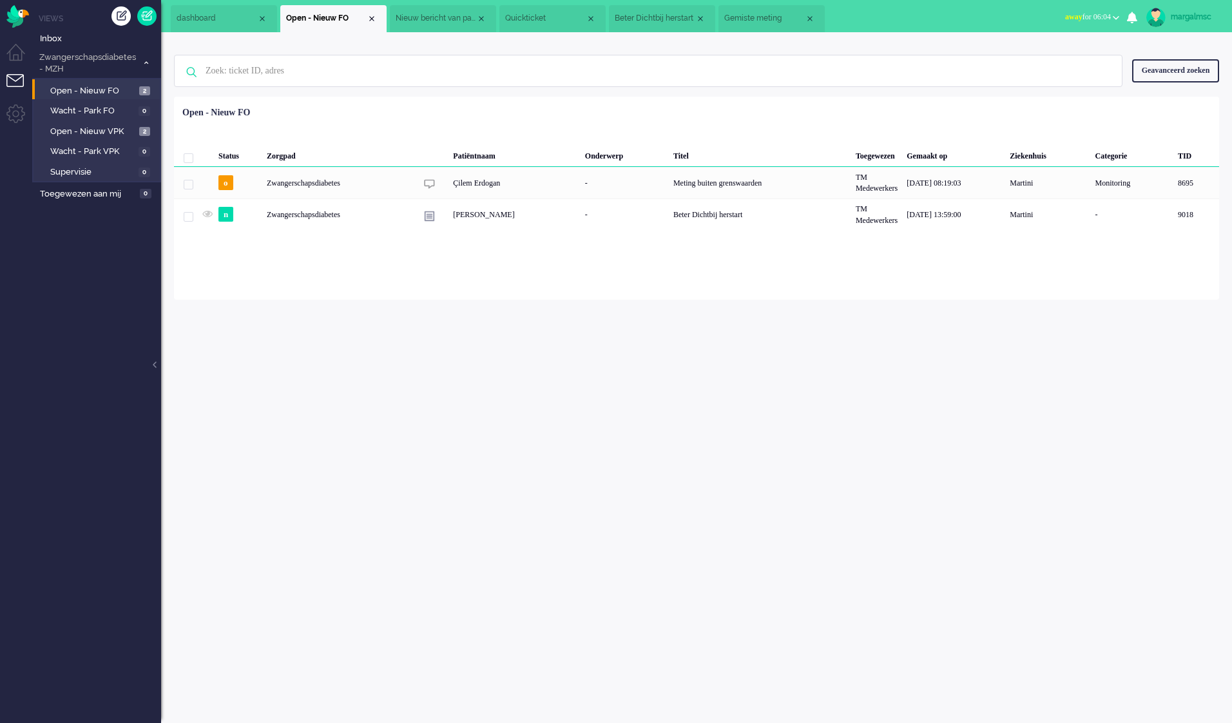
click at [188, 314] on div "margalmsc Thuis Ticket Csat Mijn gemiddelde cijfer Deze week - Ticket Bijdragen…" at bounding box center [696, 377] width 1071 height 691
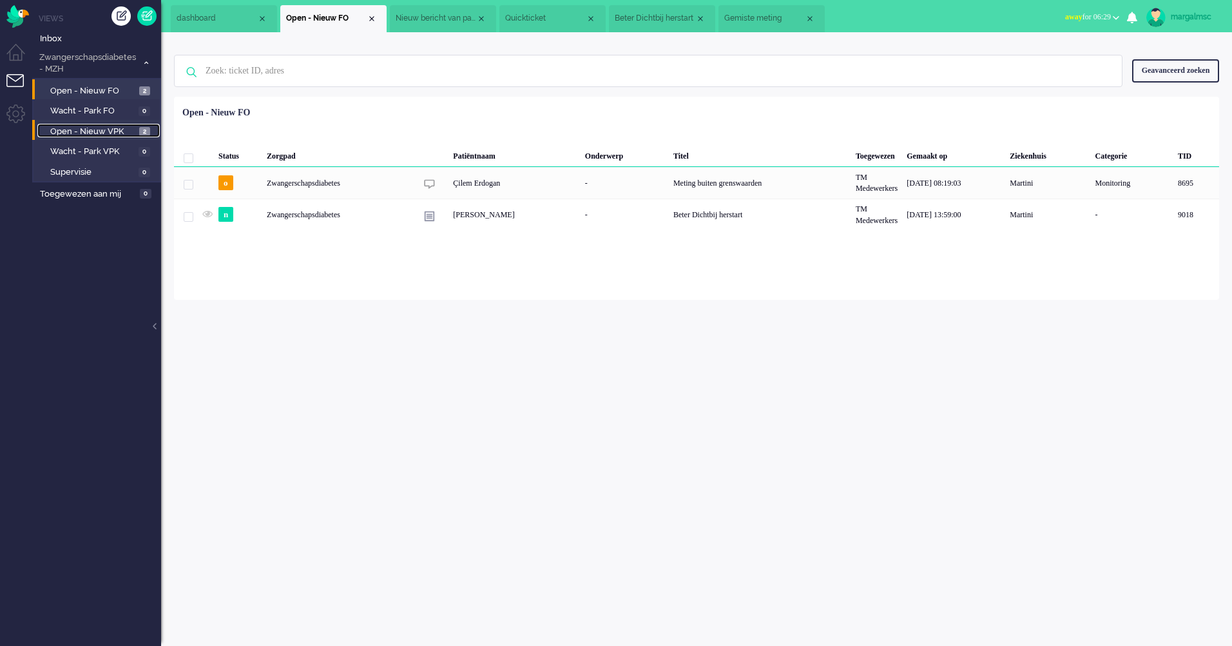
click at [110, 126] on span "Open - Nieuw VPK" at bounding box center [93, 132] width 86 height 12
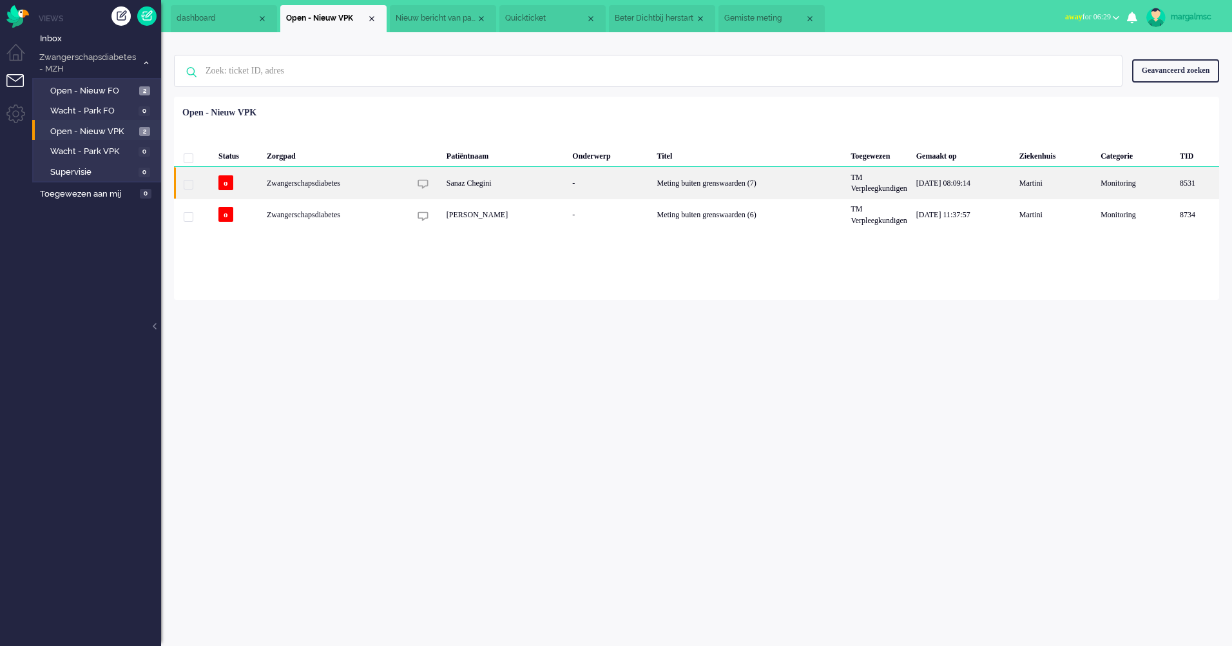
click at [523, 183] on div "Sanaz Chegini" at bounding box center [505, 183] width 126 height 32
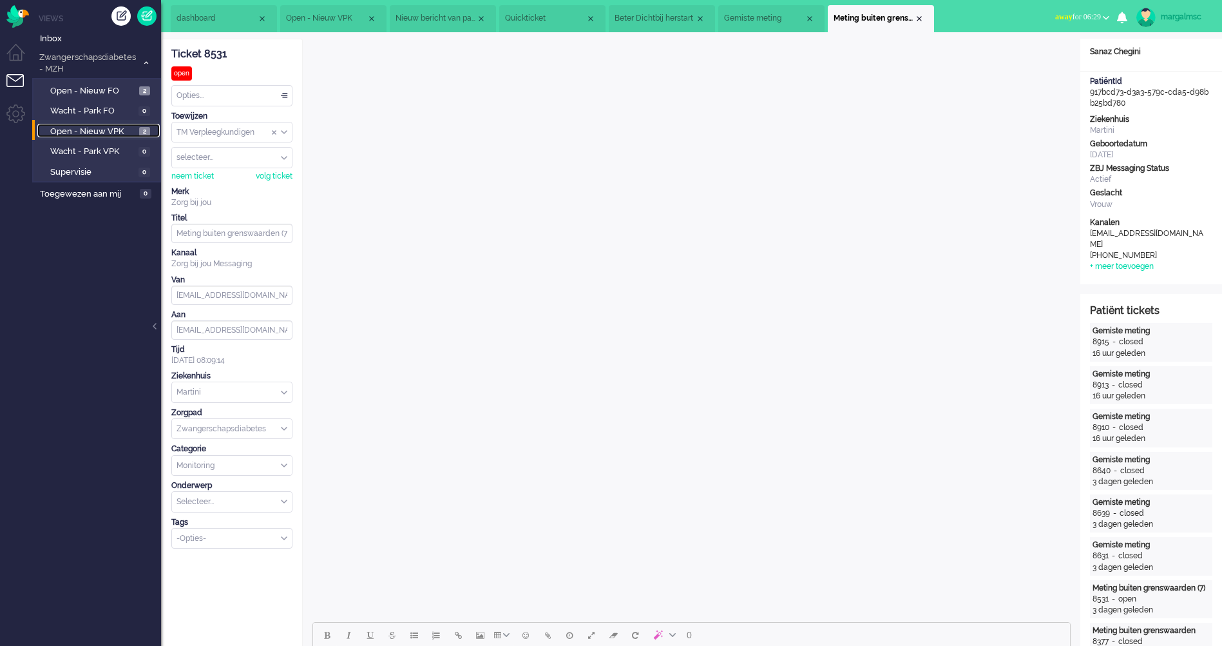
click at [100, 133] on span "Open - Nieuw VPK" at bounding box center [93, 132] width 86 height 12
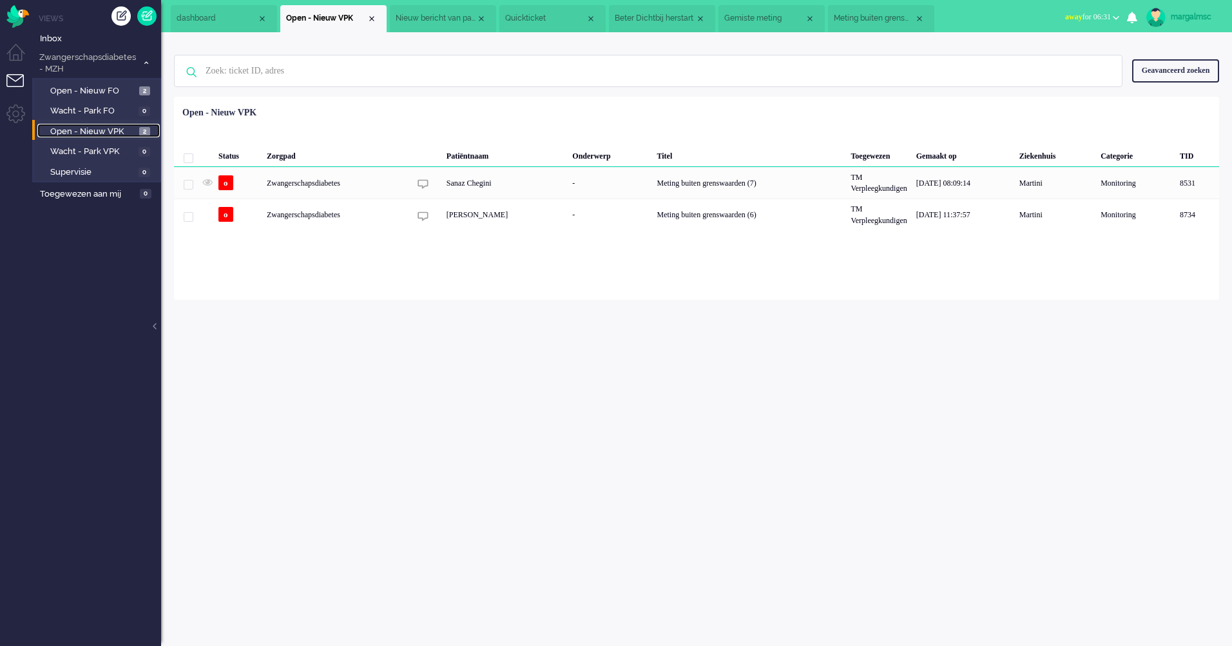
click at [91, 126] on span "Open - Nieuw VPK" at bounding box center [93, 132] width 86 height 12
click at [92, 127] on span "Open - Nieuw VPK" at bounding box center [93, 132] width 86 height 12
click at [95, 94] on span "Open - Nieuw FO" at bounding box center [93, 91] width 86 height 12
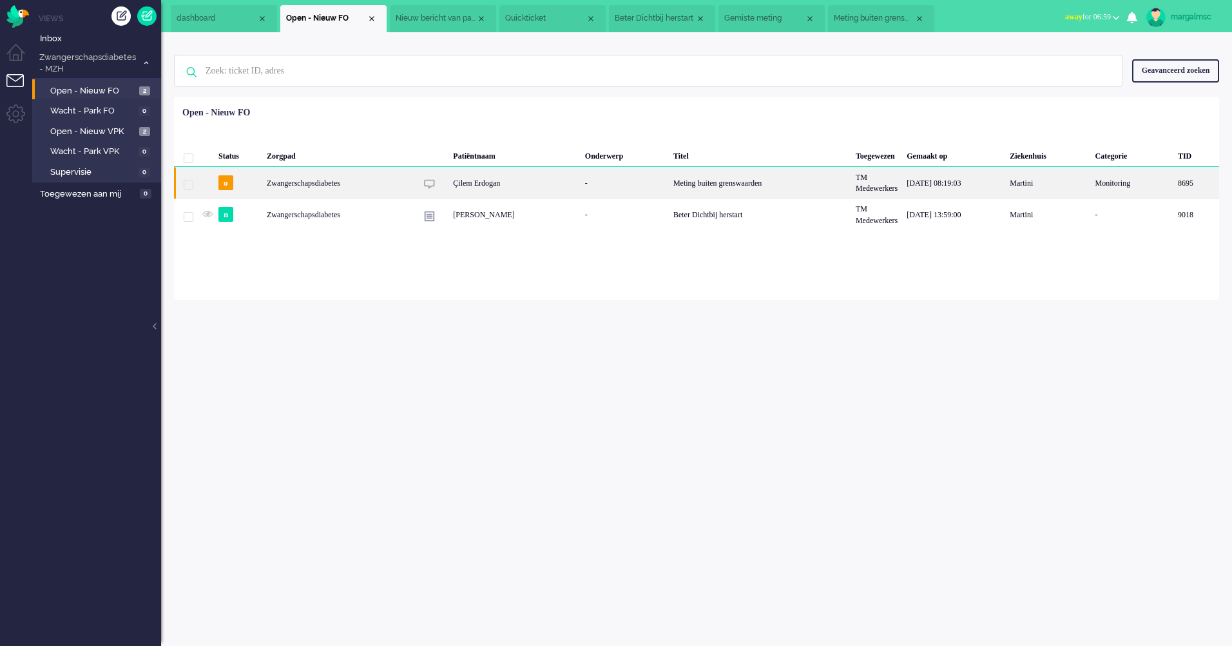
click at [541, 185] on div "Çilem Erdogan" at bounding box center [514, 183] width 132 height 32
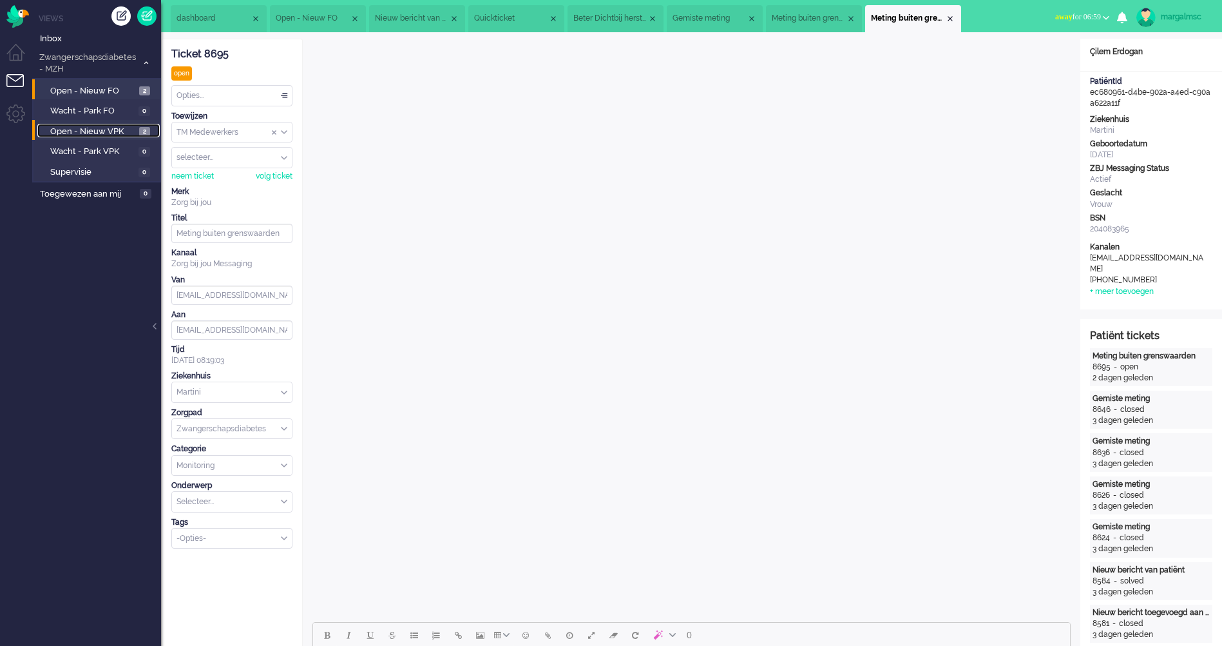
click at [110, 130] on span "Open - Nieuw VPK" at bounding box center [93, 132] width 86 height 12
